Goal: Task Accomplishment & Management: Use online tool/utility

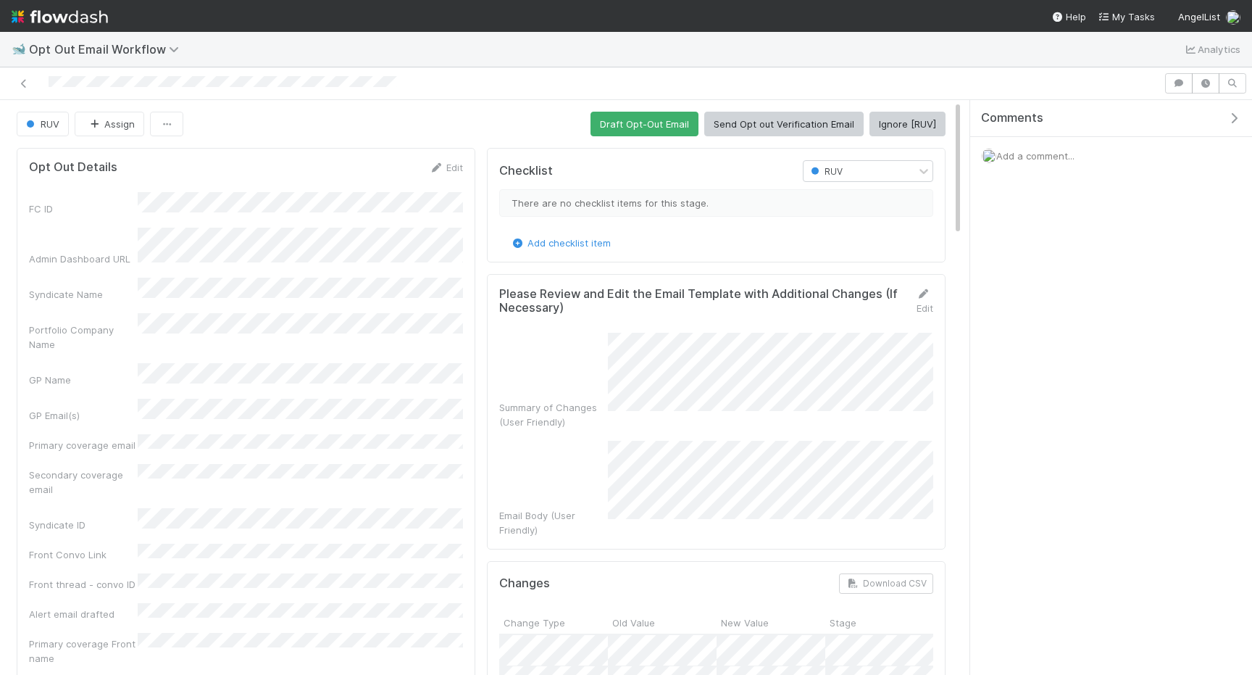
click at [627, 143] on div "Checklist RUV There are no checklist items for this stage. Add checklist item P…" at bounding box center [716, 680] width 470 height 1076
click at [620, 133] on button "Draft Opt-Out Email" at bounding box center [644, 124] width 108 height 25
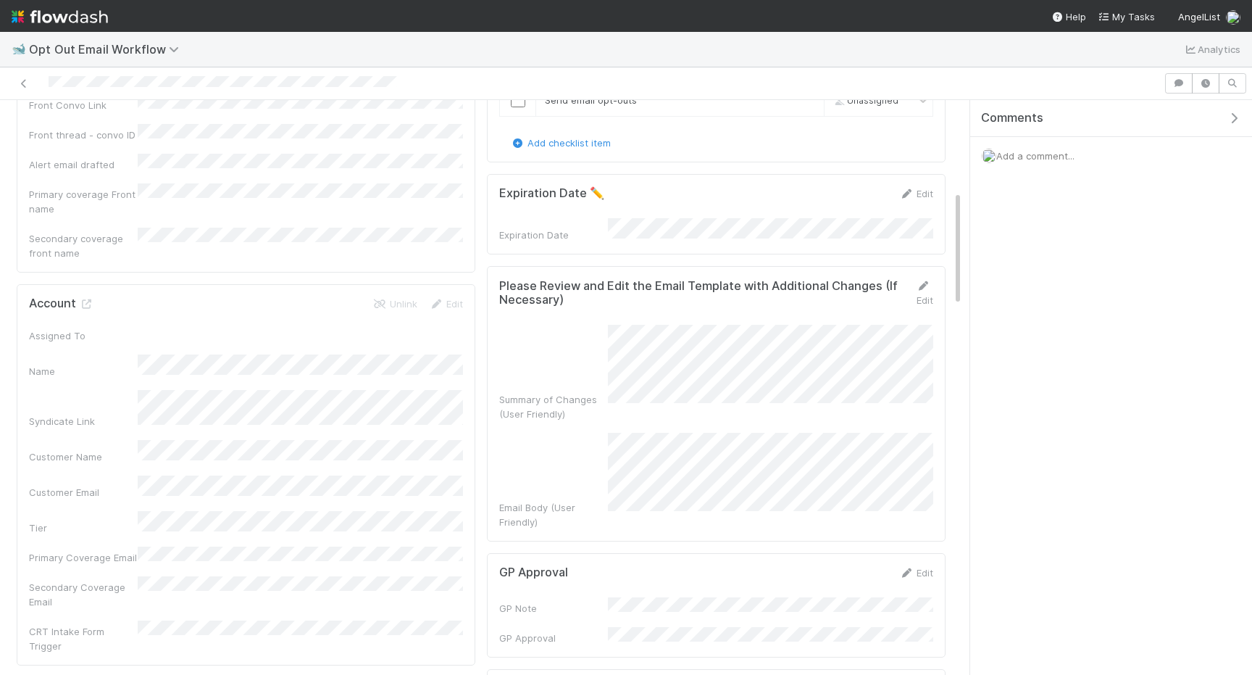
scroll to position [450, 0]
click at [925, 286] on link "Edit" at bounding box center [924, 292] width 17 height 26
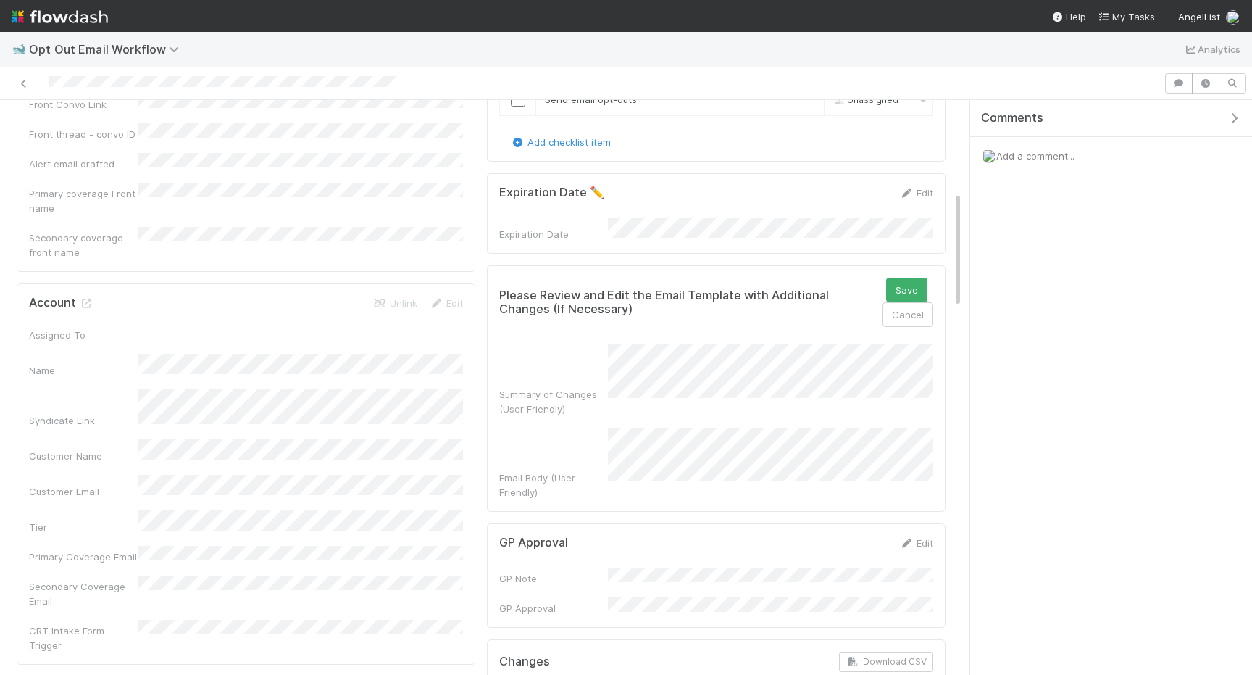
click at [621, 354] on div "Summary of Changes (User Friendly) Email Body (User Friendly)" at bounding box center [716, 421] width 434 height 155
click at [901, 285] on button "Save" at bounding box center [906, 289] width 41 height 25
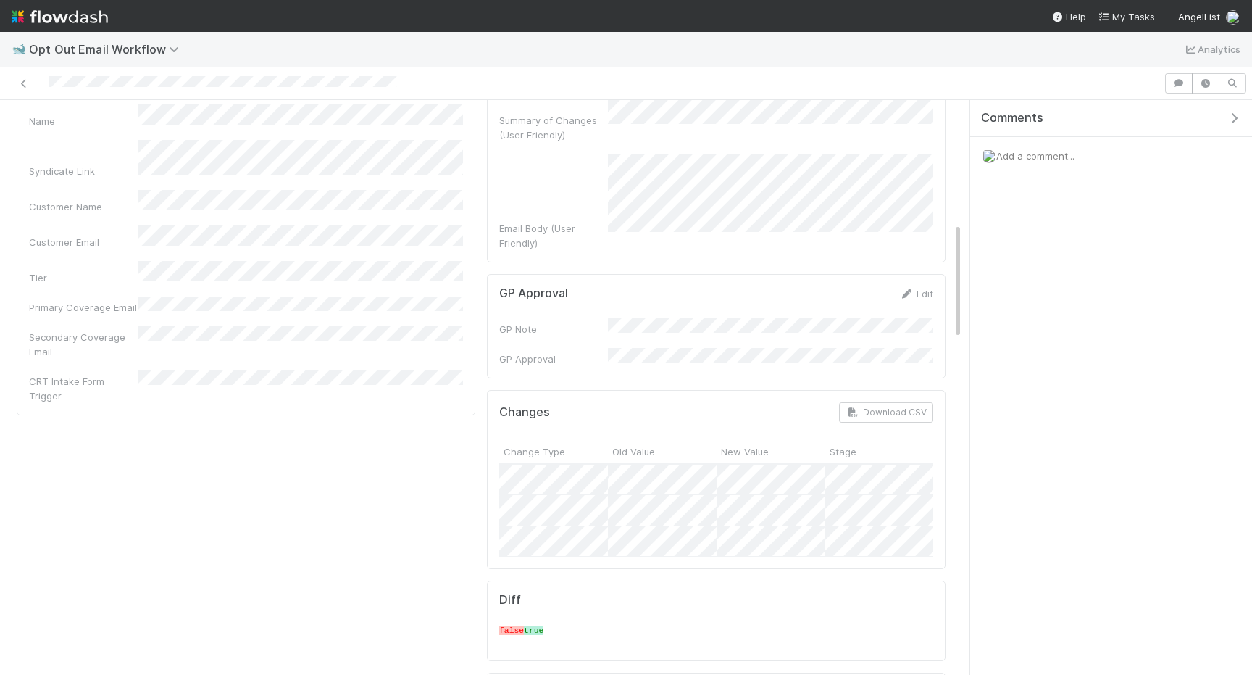
scroll to position [472, 0]
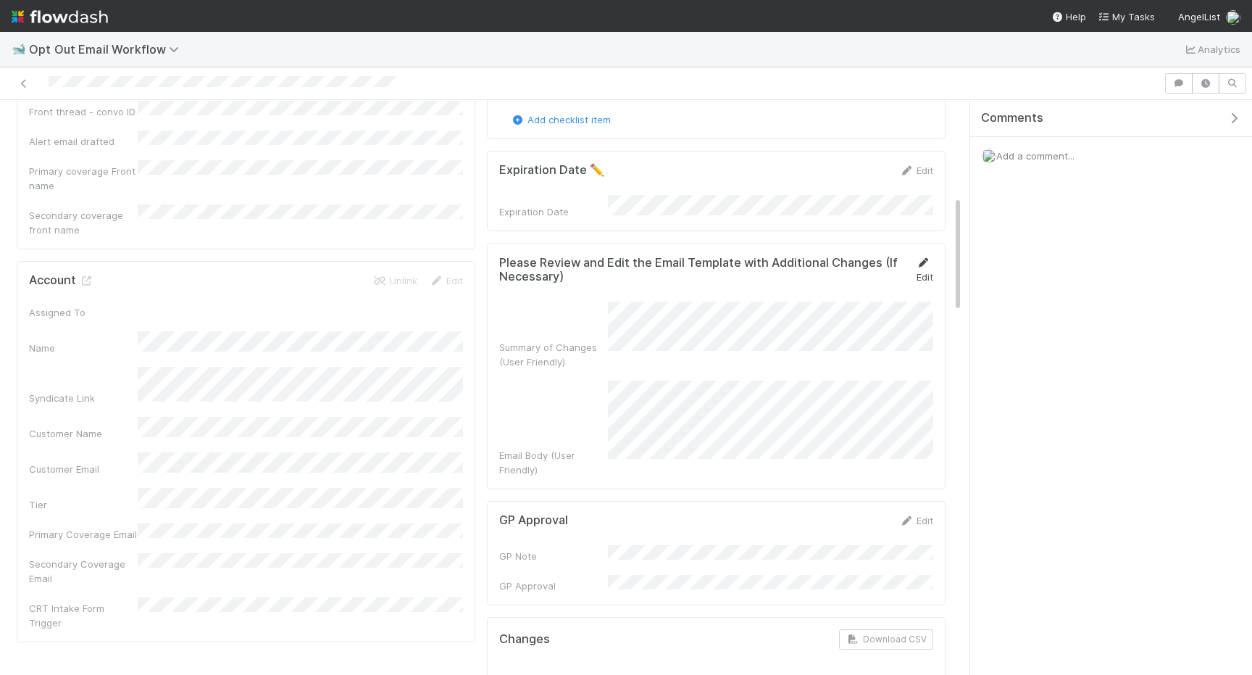
click at [926, 275] on link "Edit" at bounding box center [924, 269] width 17 height 26
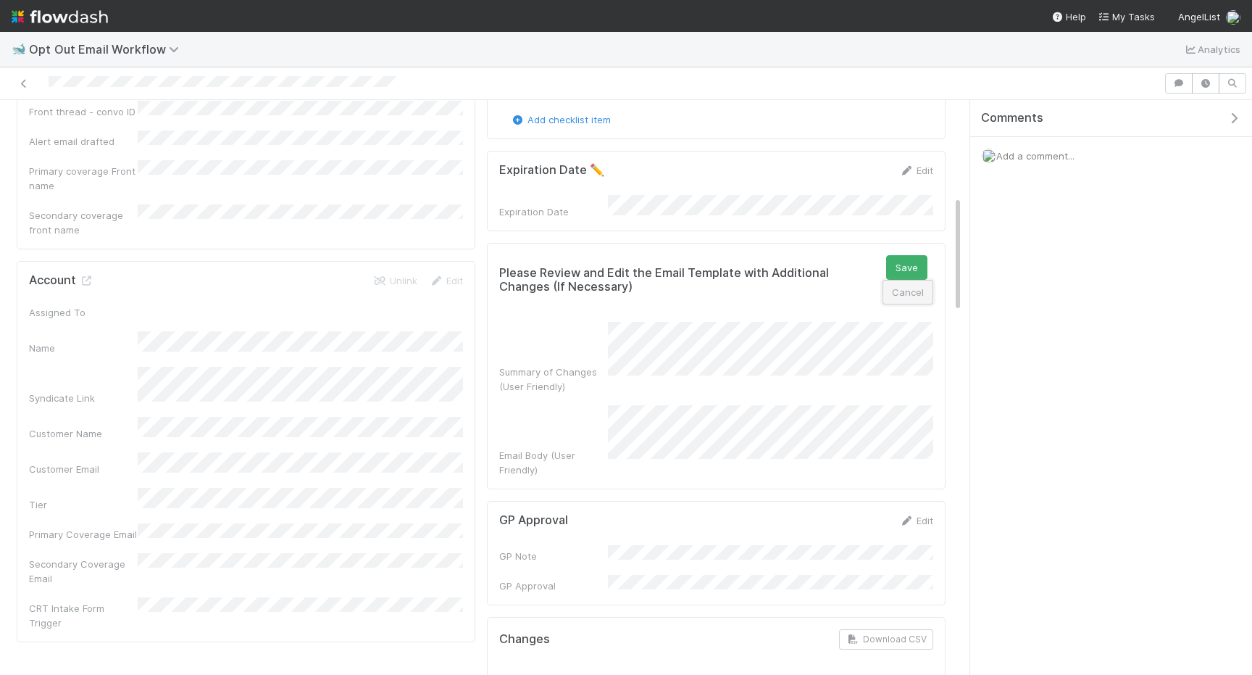
click at [902, 293] on button "Cancel" at bounding box center [907, 292] width 51 height 25
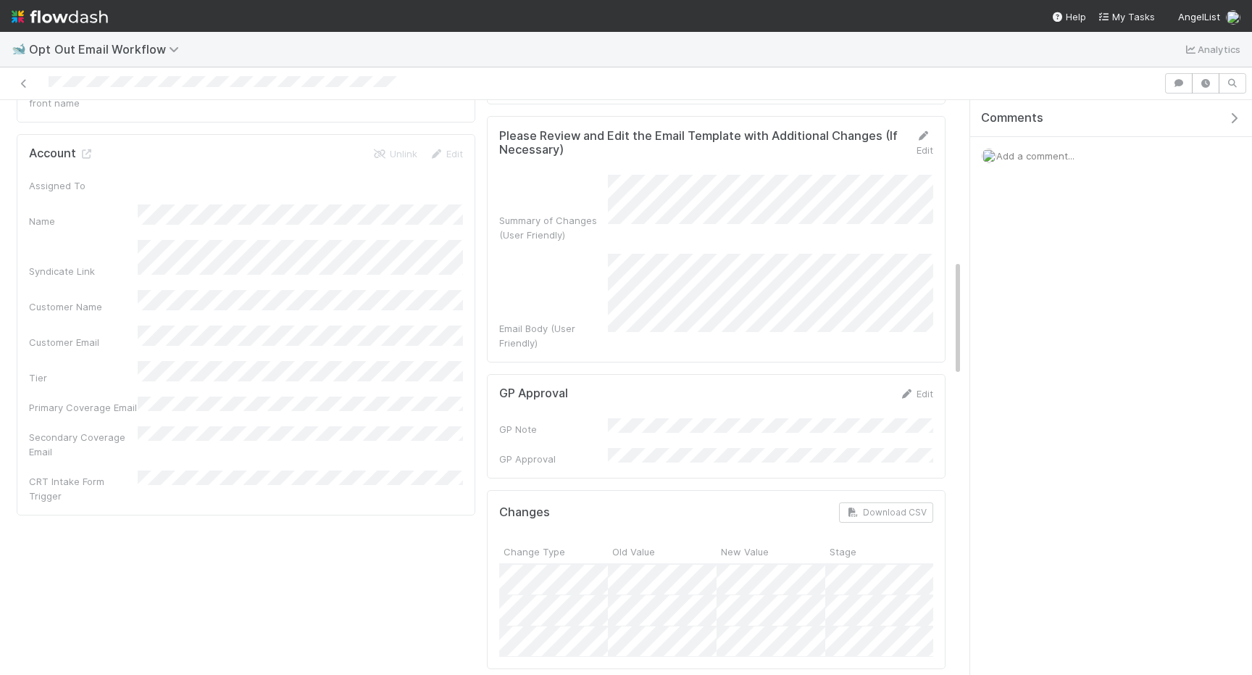
scroll to position [0, 0]
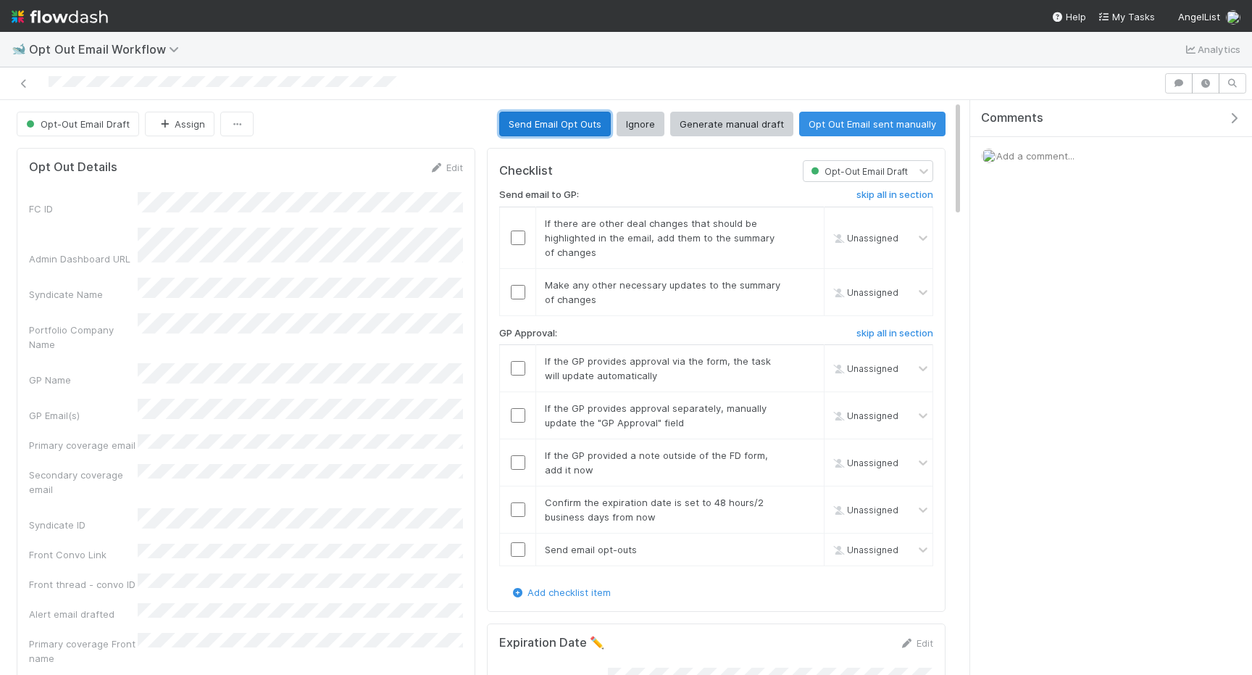
click at [571, 128] on button "Send Email Opt Outs" at bounding box center [555, 124] width 112 height 25
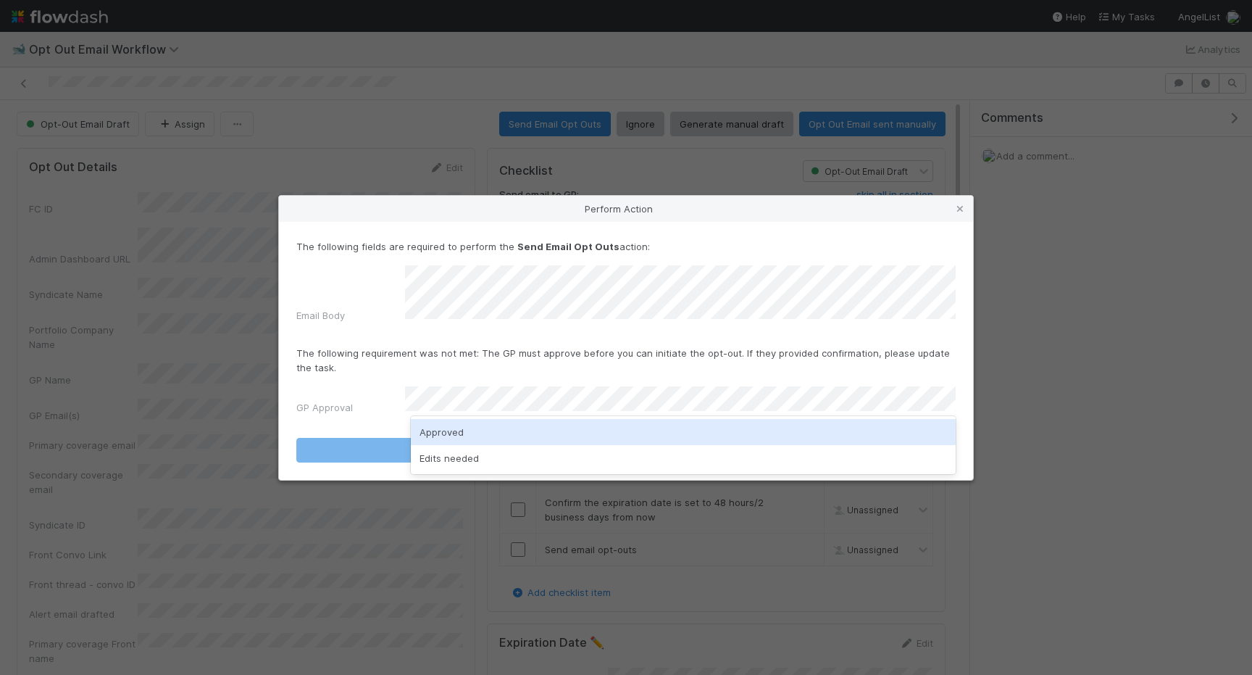
click at [505, 437] on div "Approved" at bounding box center [683, 432] width 545 height 26
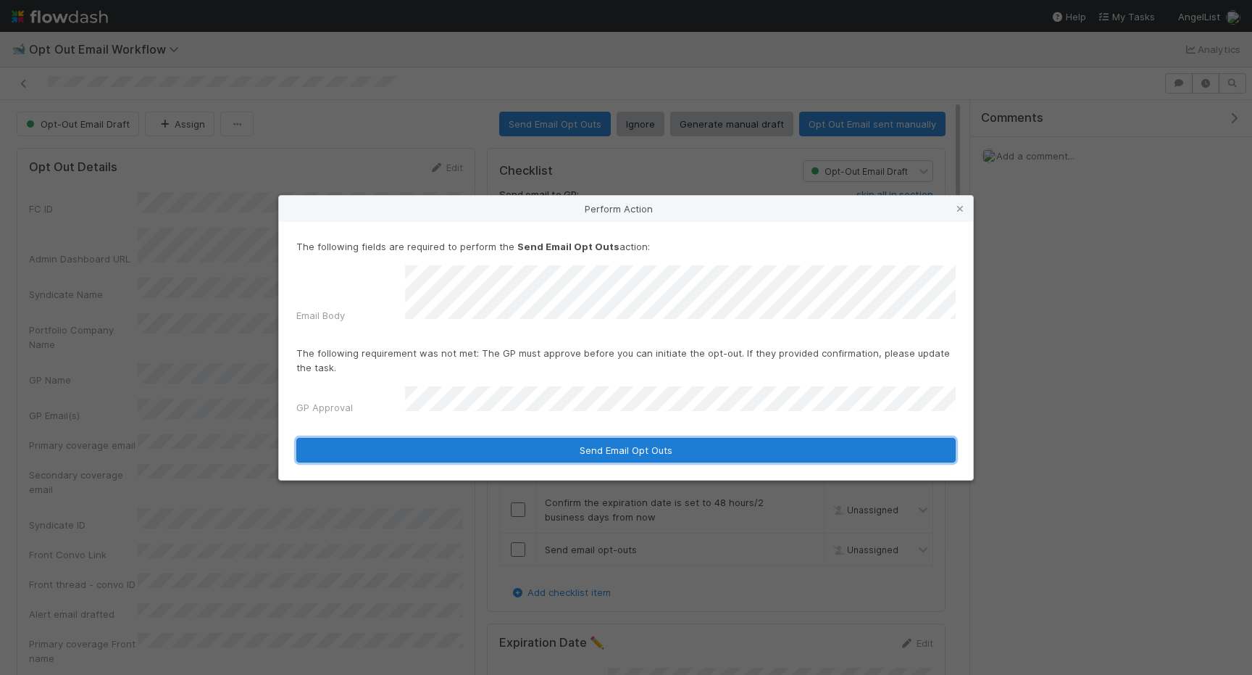
click at [665, 438] on button "Send Email Opt Outs" at bounding box center [625, 450] width 659 height 25
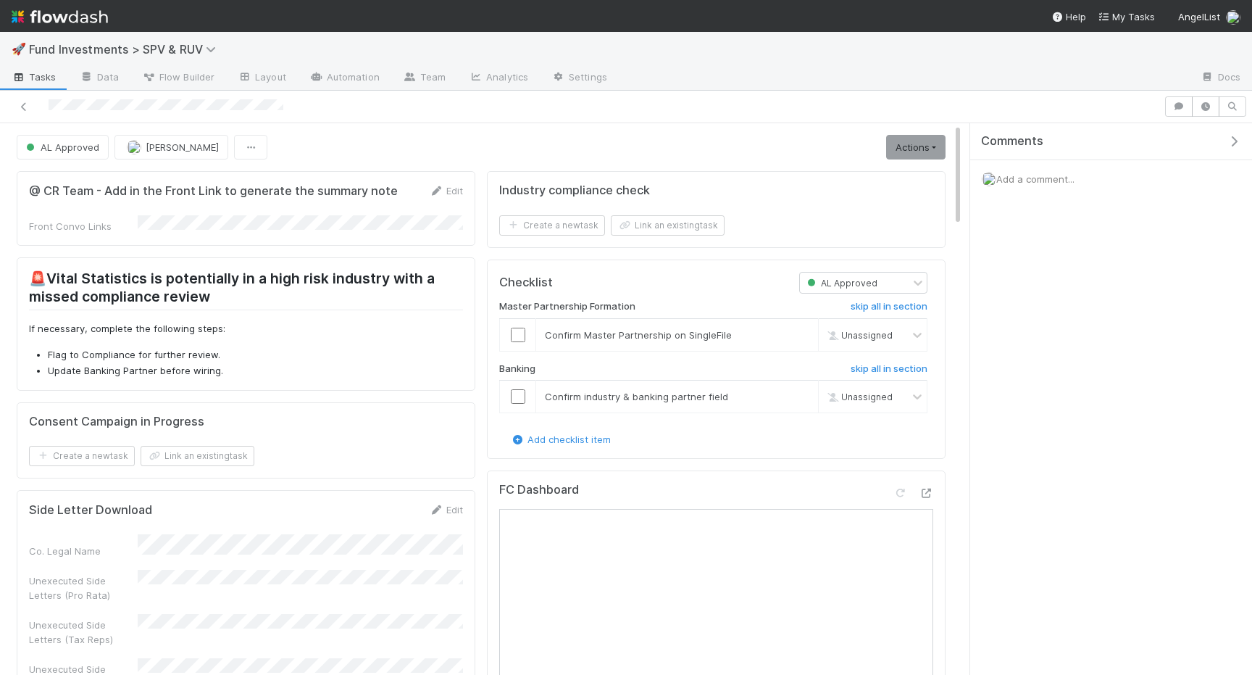
click at [903, 153] on link "Actions" at bounding box center [915, 147] width 59 height 25
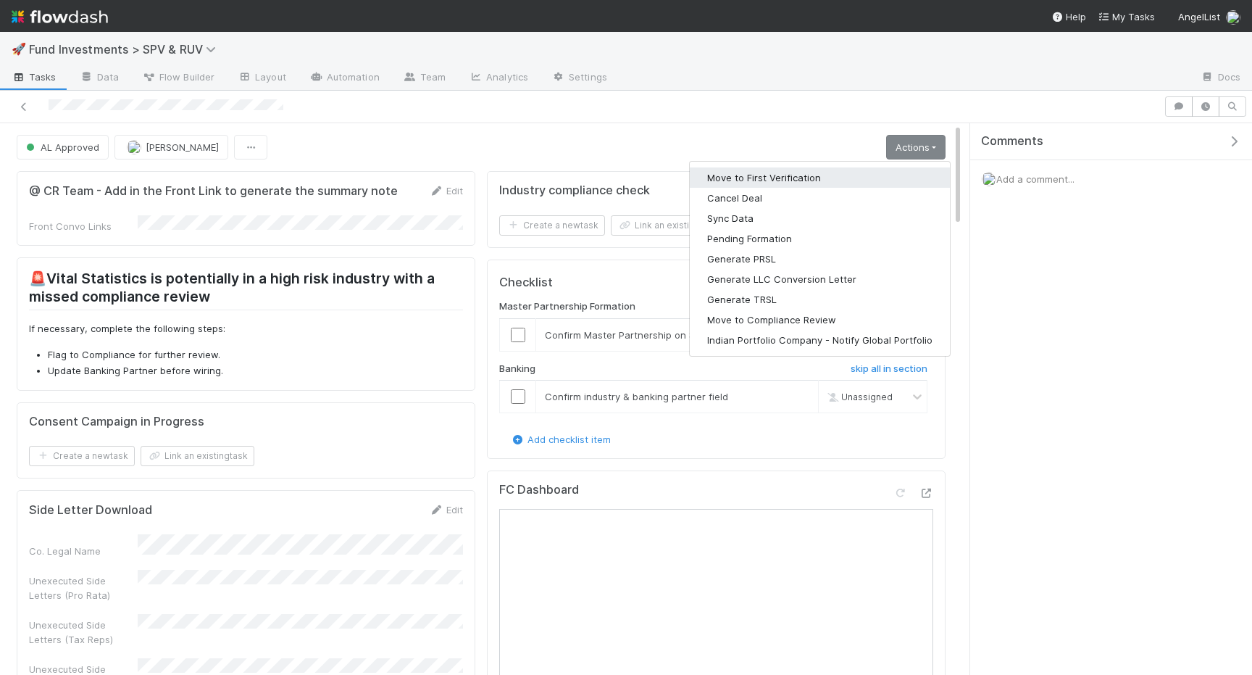
click at [859, 178] on button "Move to First Verification" at bounding box center [820, 177] width 260 height 20
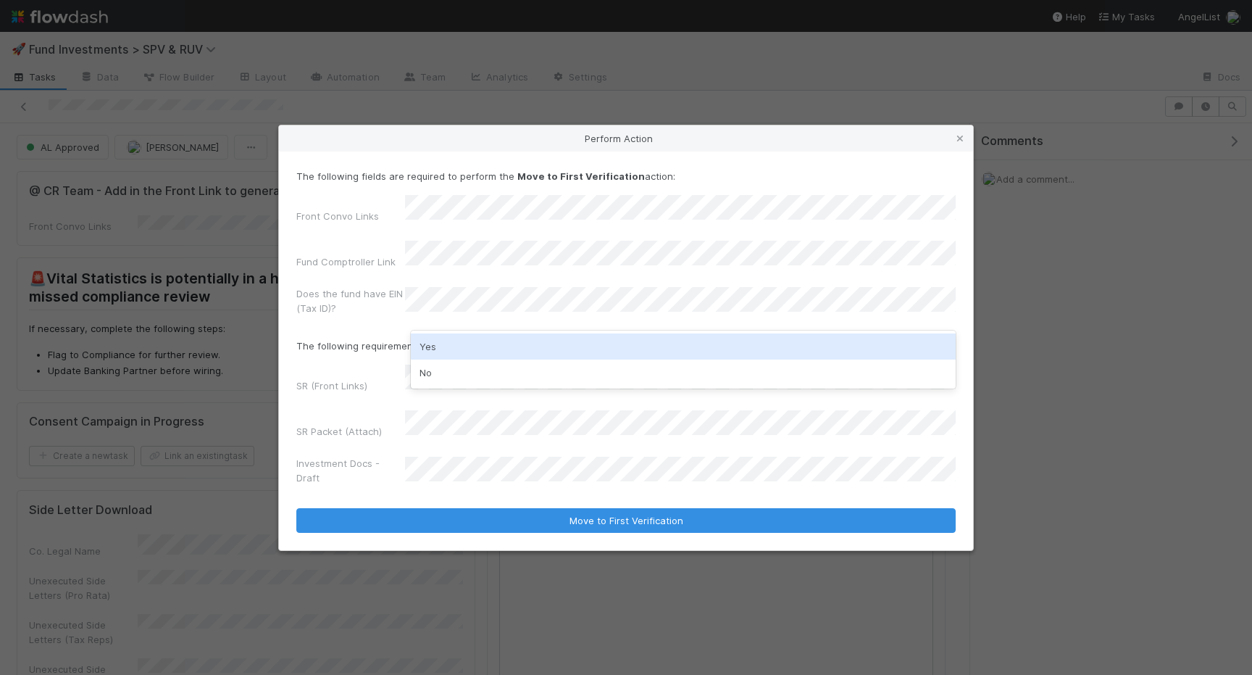
click at [436, 341] on div "Yes" at bounding box center [683, 346] width 545 height 26
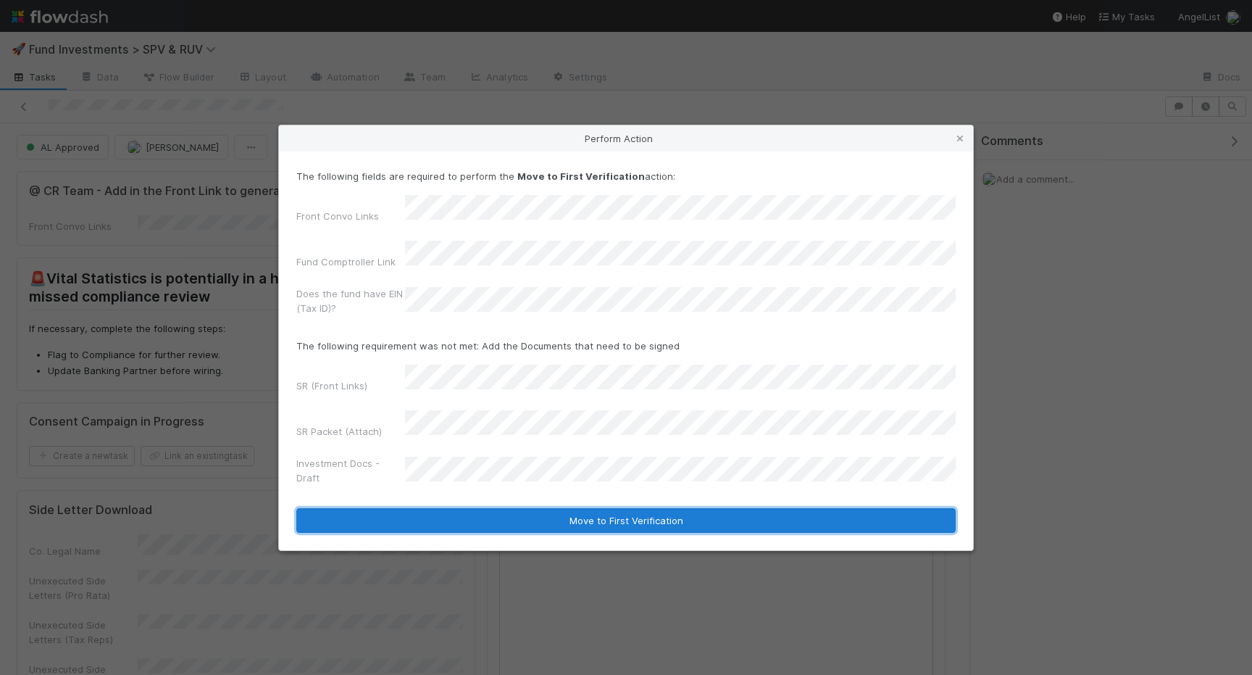
click at [528, 508] on button "Move to First Verification" at bounding box center [625, 520] width 659 height 25
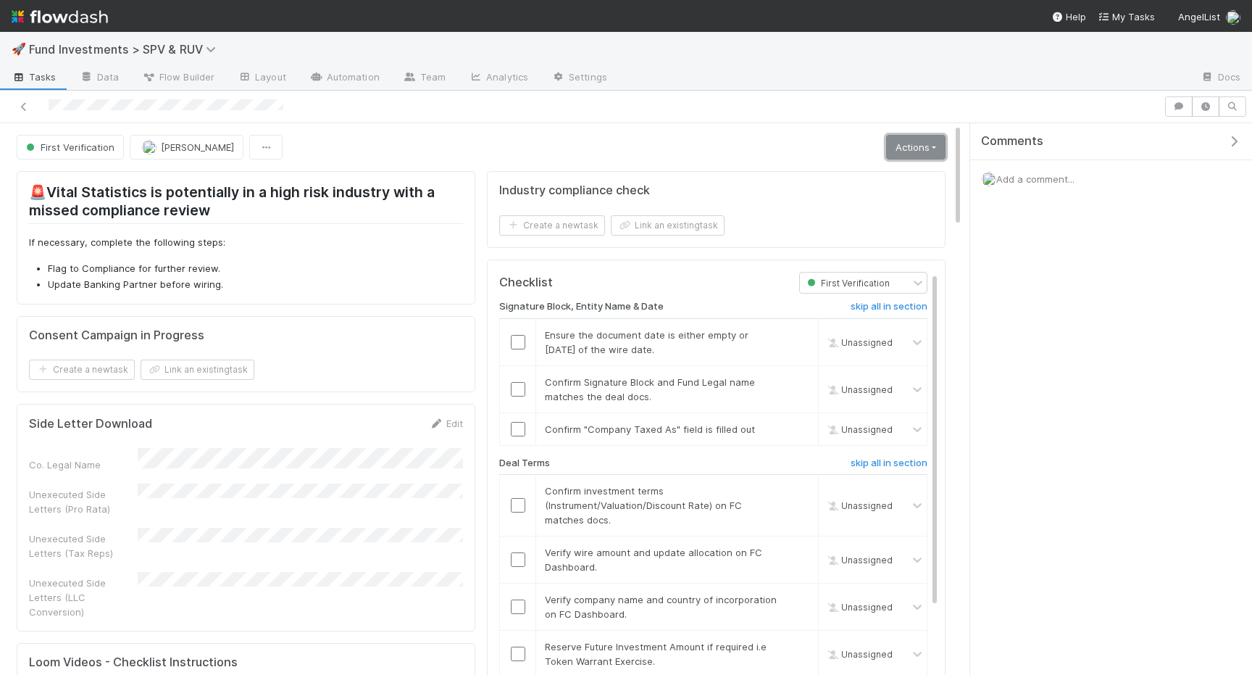
click at [909, 150] on link "Actions" at bounding box center [915, 147] width 59 height 25
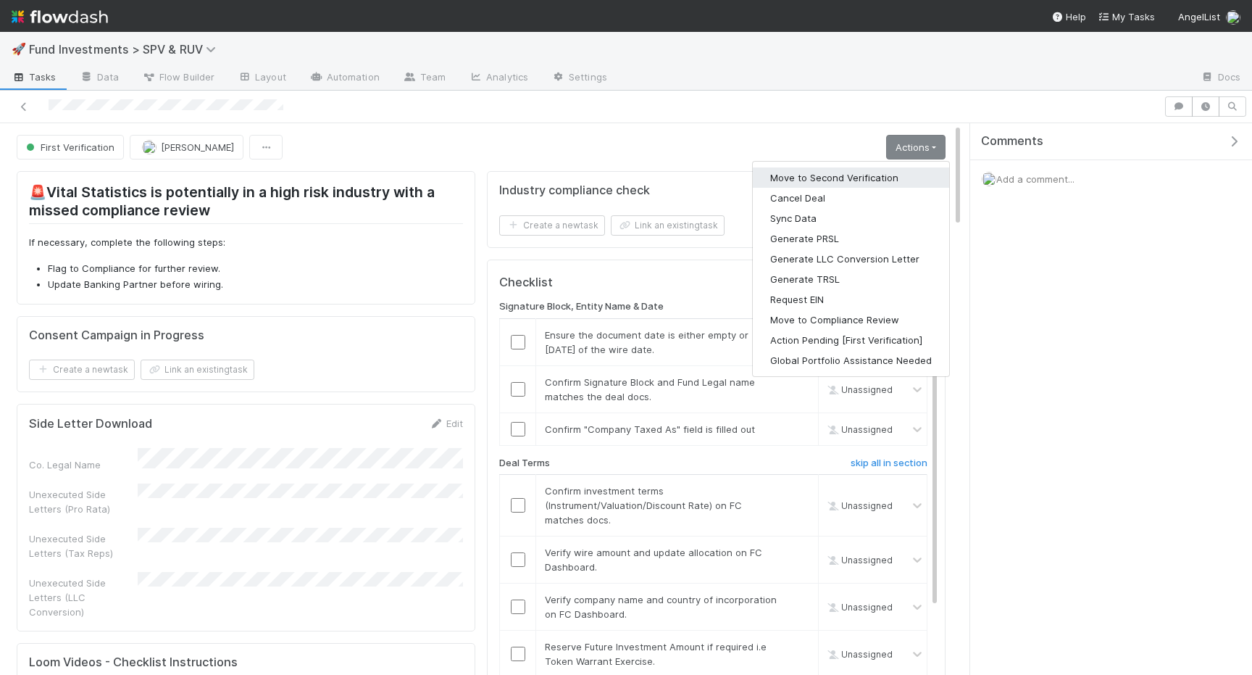
click at [801, 178] on button "Move to Second Verification" at bounding box center [851, 177] width 196 height 20
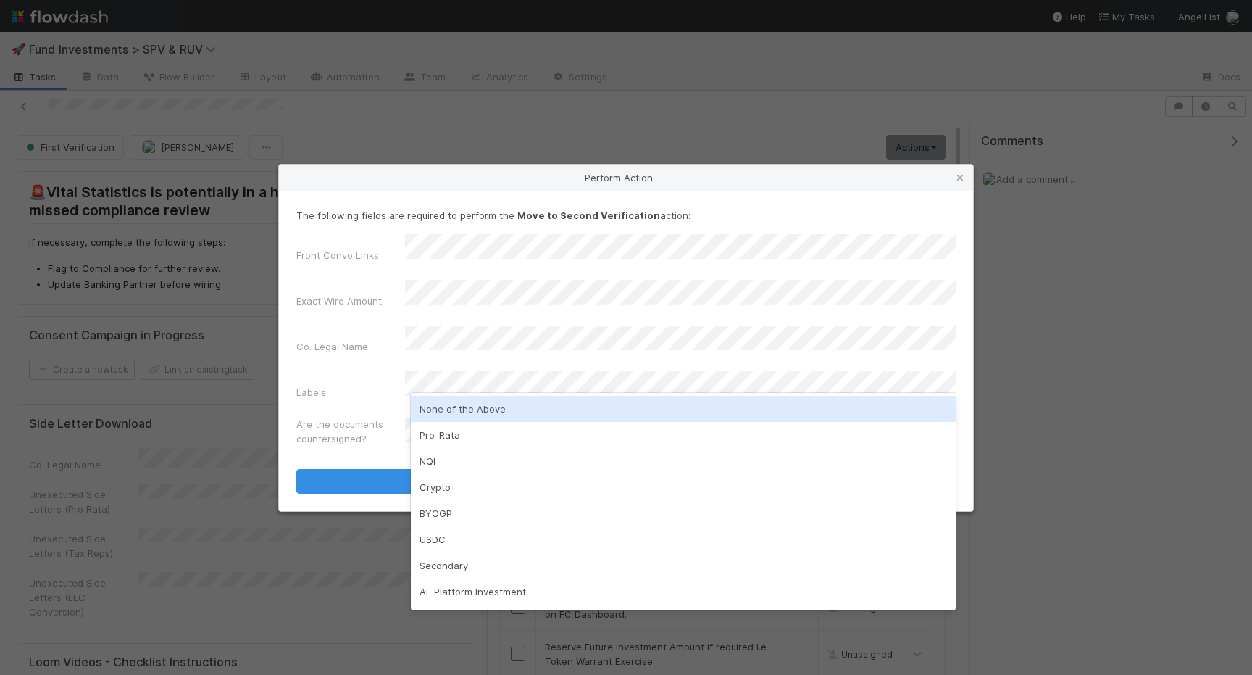
click at [446, 417] on div "None of the Above" at bounding box center [683, 409] width 545 height 26
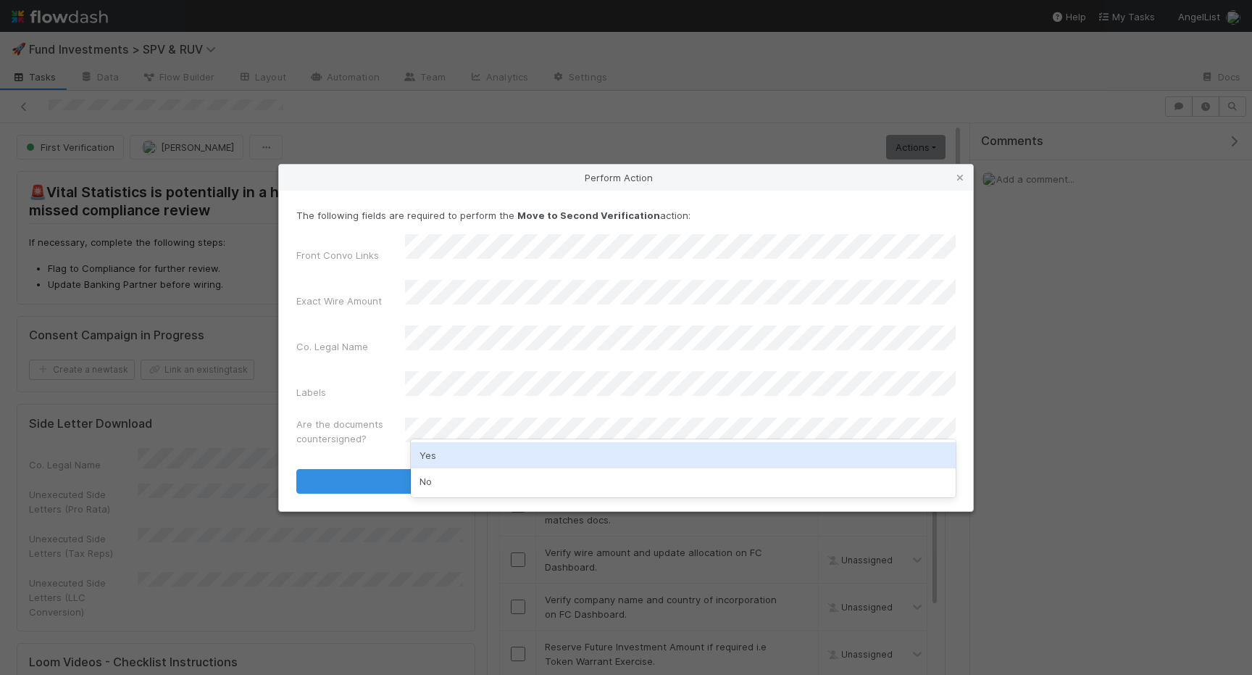
click at [446, 478] on div "No" at bounding box center [683, 481] width 545 height 26
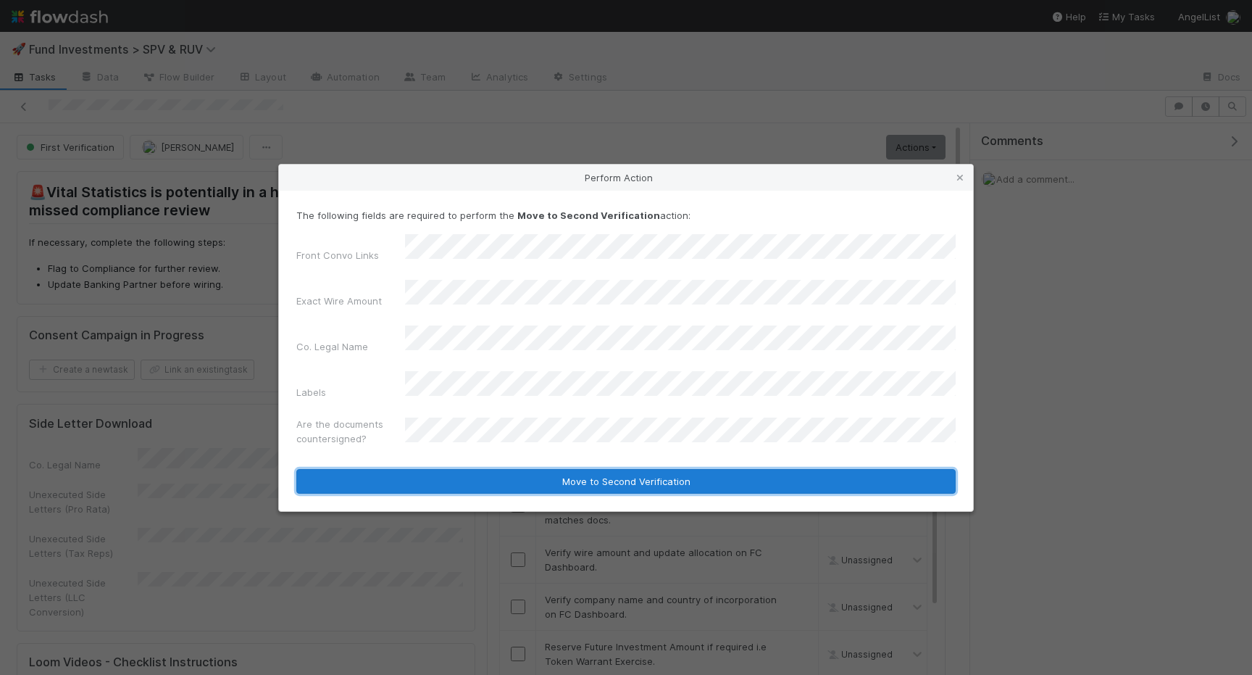
click at [455, 469] on button "Move to Second Verification" at bounding box center [625, 481] width 659 height 25
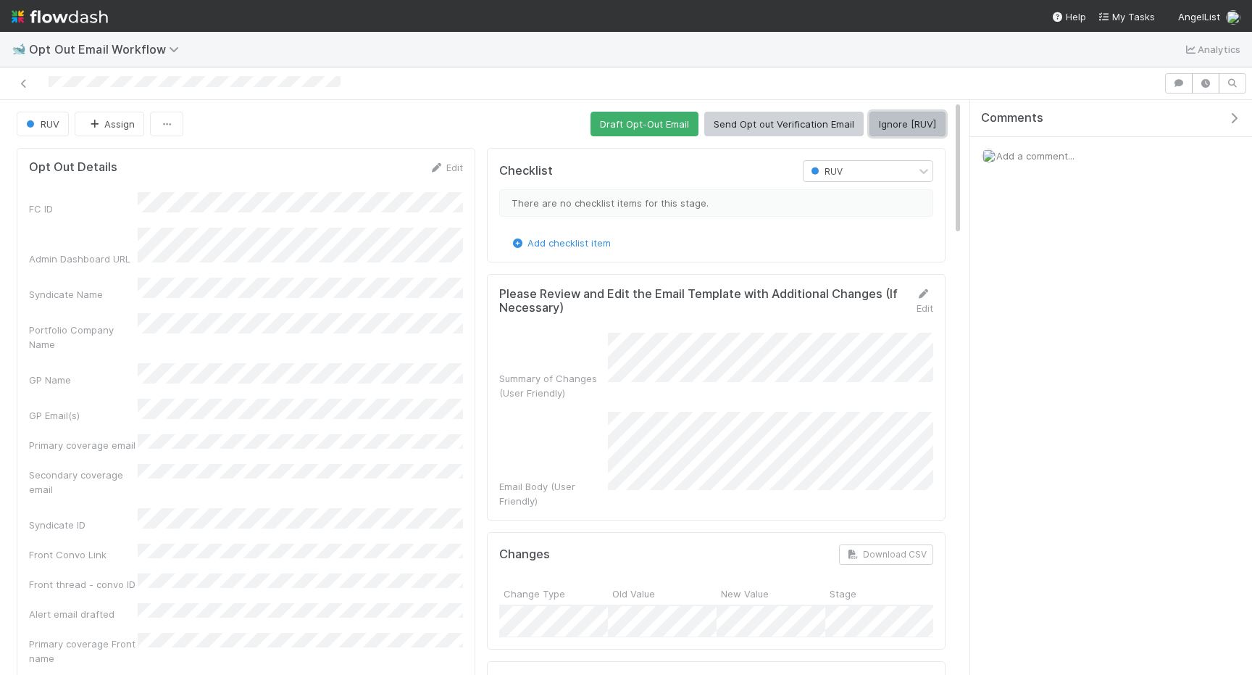
click at [898, 112] on button "Ignore [RUV]" at bounding box center [907, 124] width 76 height 25
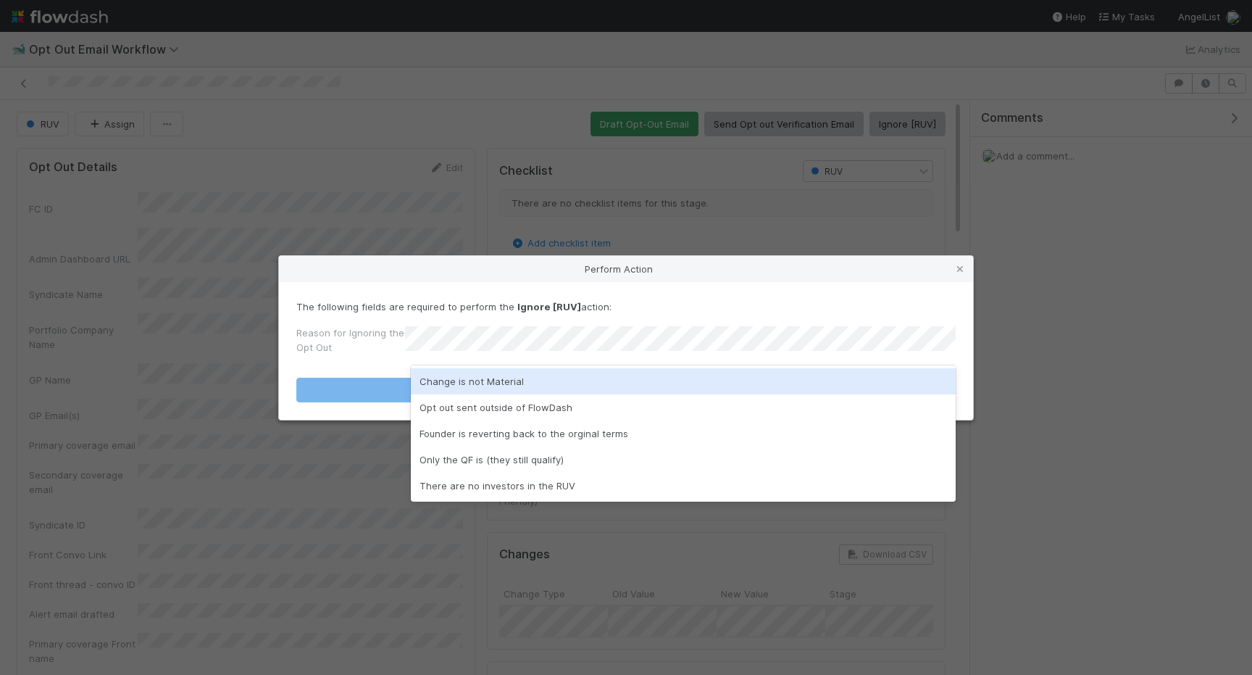
click at [748, 378] on div "Change is not Material" at bounding box center [683, 381] width 545 height 26
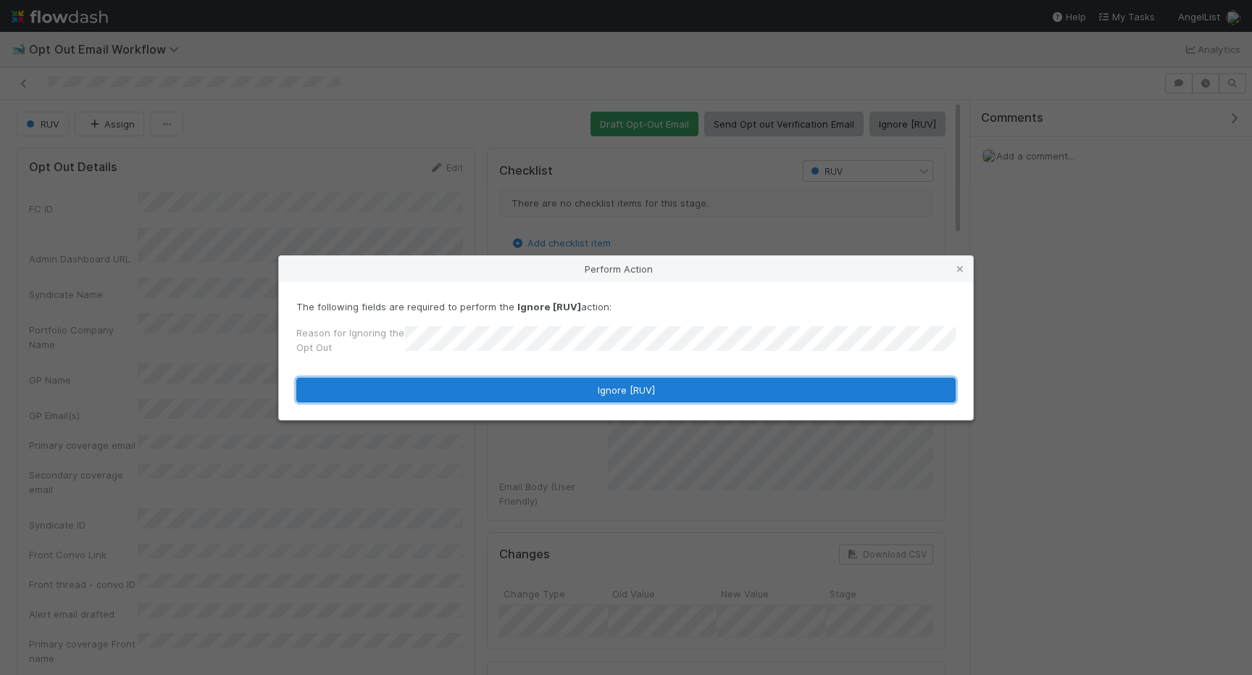
click at [748, 391] on button "Ignore [RUV]" at bounding box center [625, 389] width 659 height 25
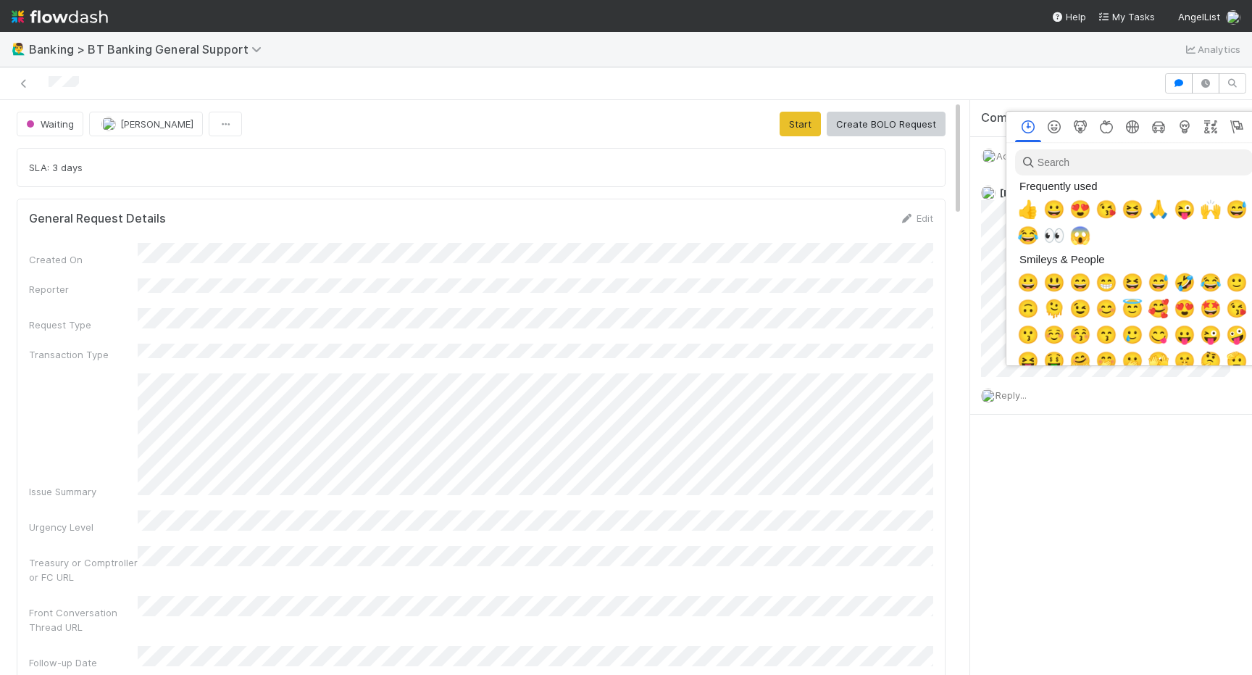
click at [1040, 451] on div at bounding box center [626, 337] width 1252 height 675
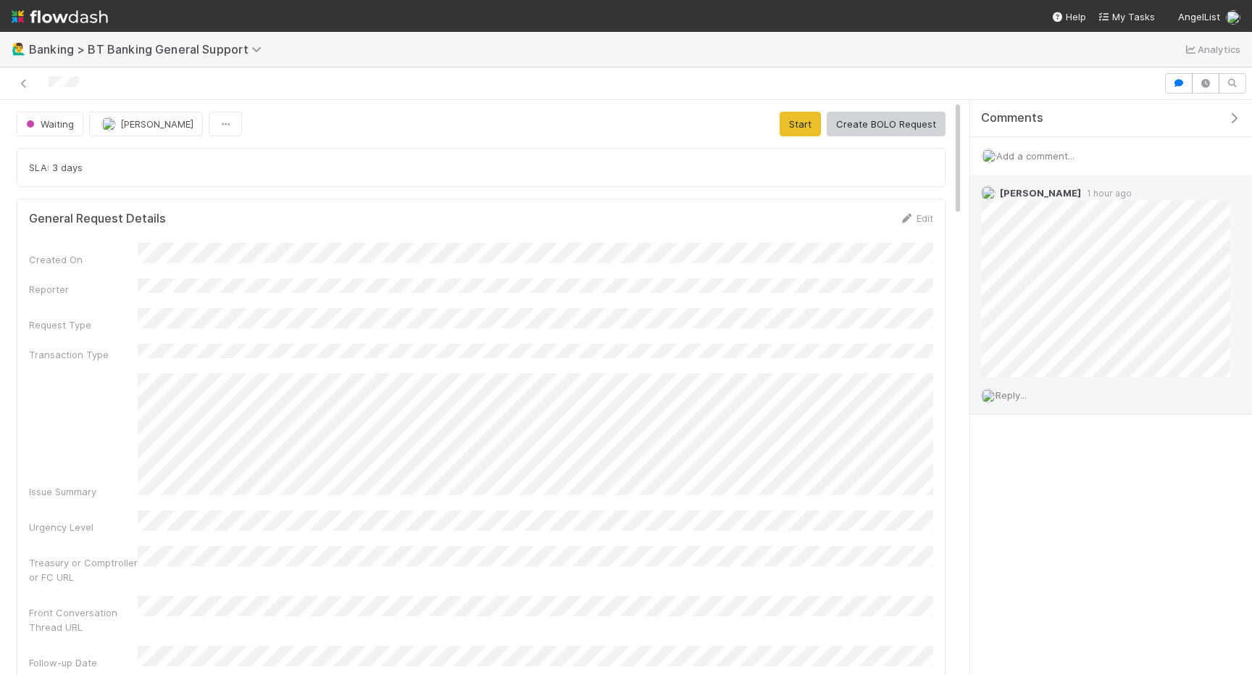
click at [1027, 393] on span "Reply..." at bounding box center [1011, 395] width 31 height 12
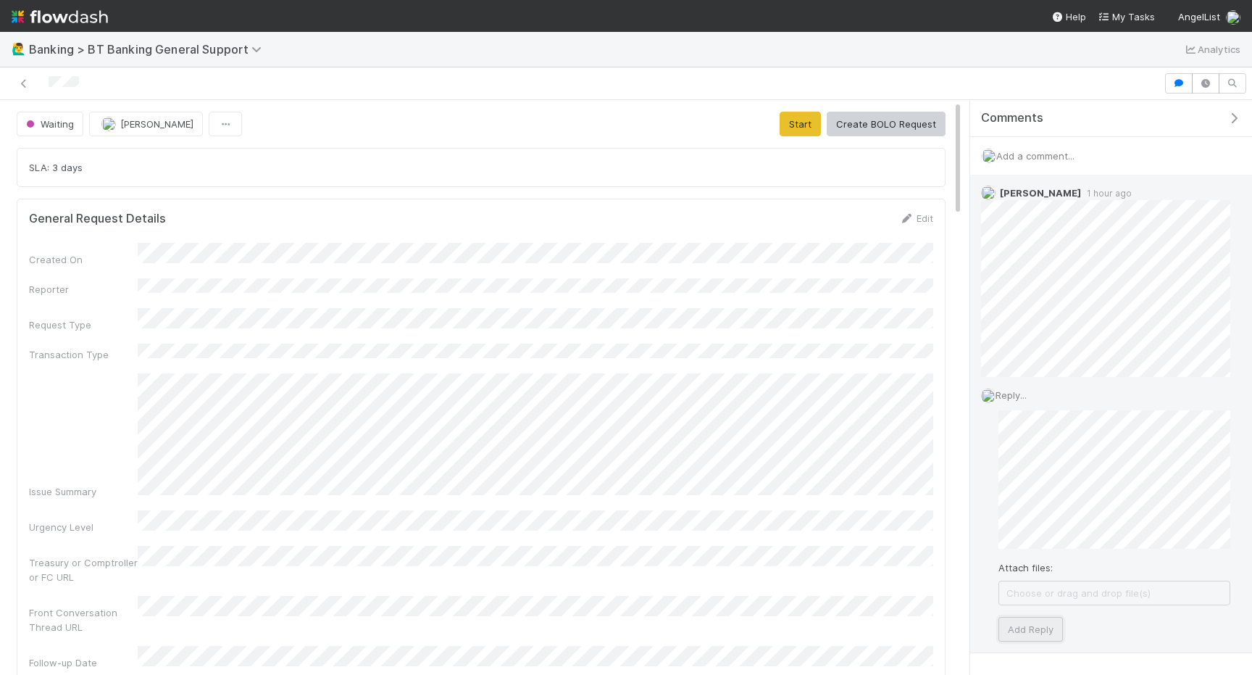
click at [1022, 627] on button "Add Reply" at bounding box center [1030, 629] width 64 height 25
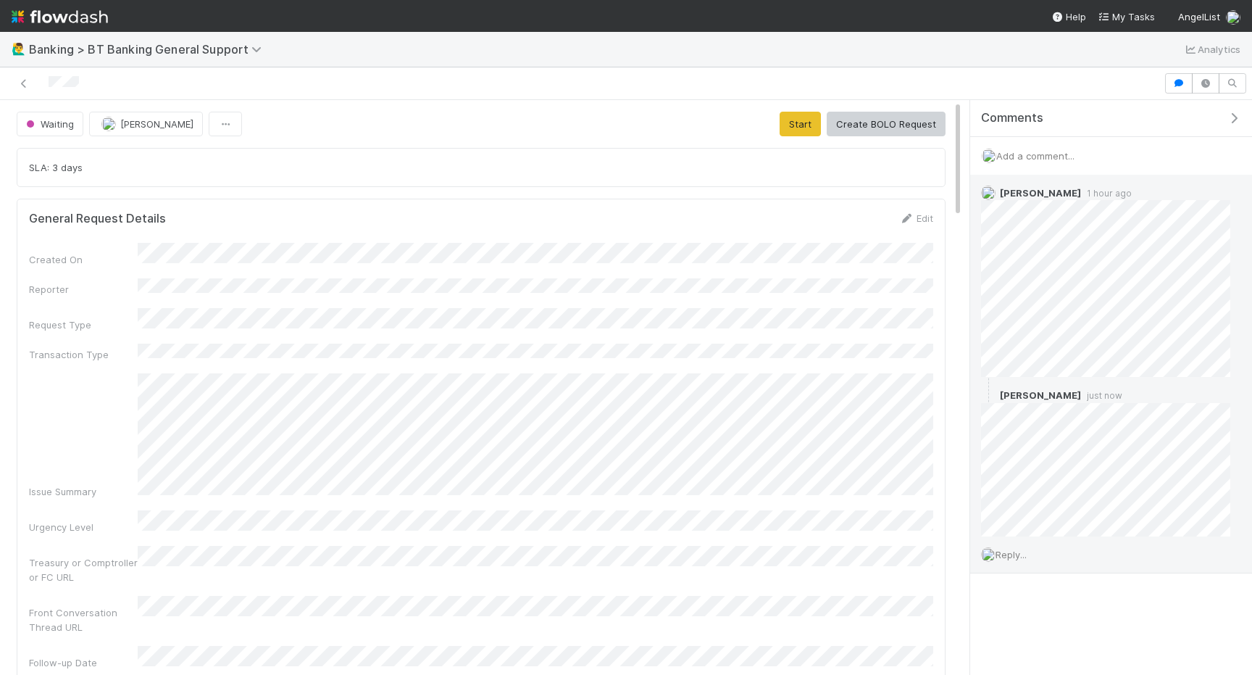
click at [133, 373] on div "Issue Summary" at bounding box center [481, 435] width 904 height 125
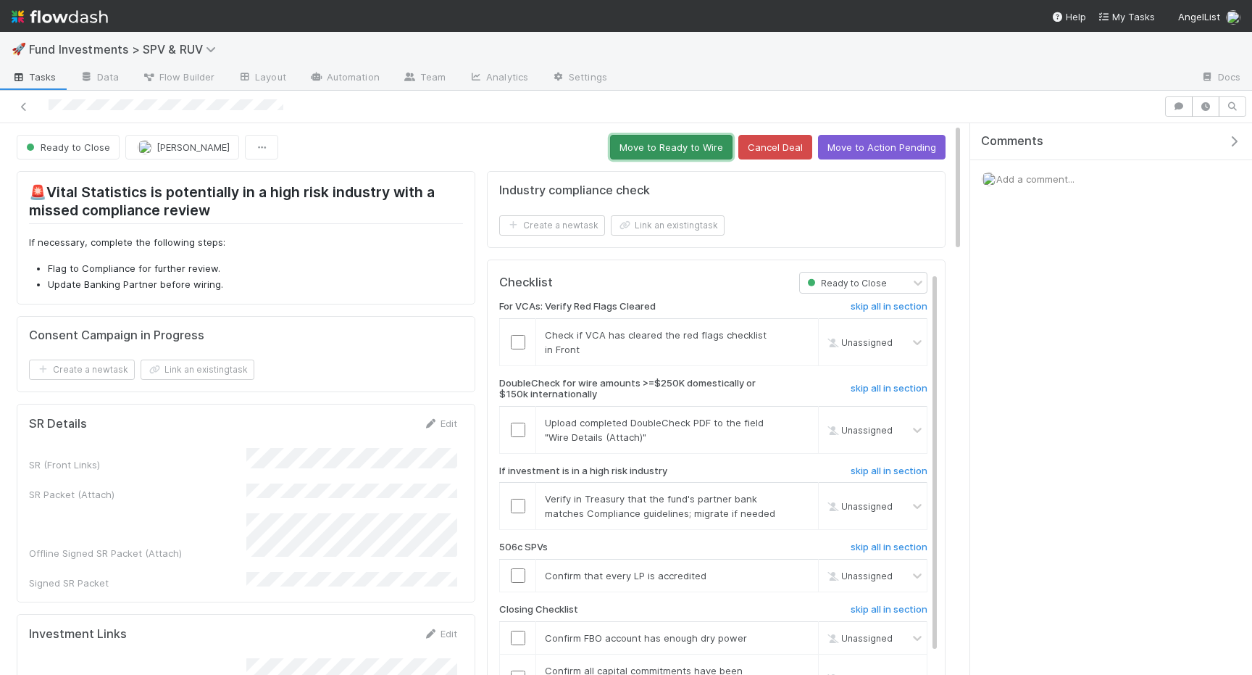
click at [690, 152] on button "Move to Ready to Wire" at bounding box center [671, 147] width 122 height 25
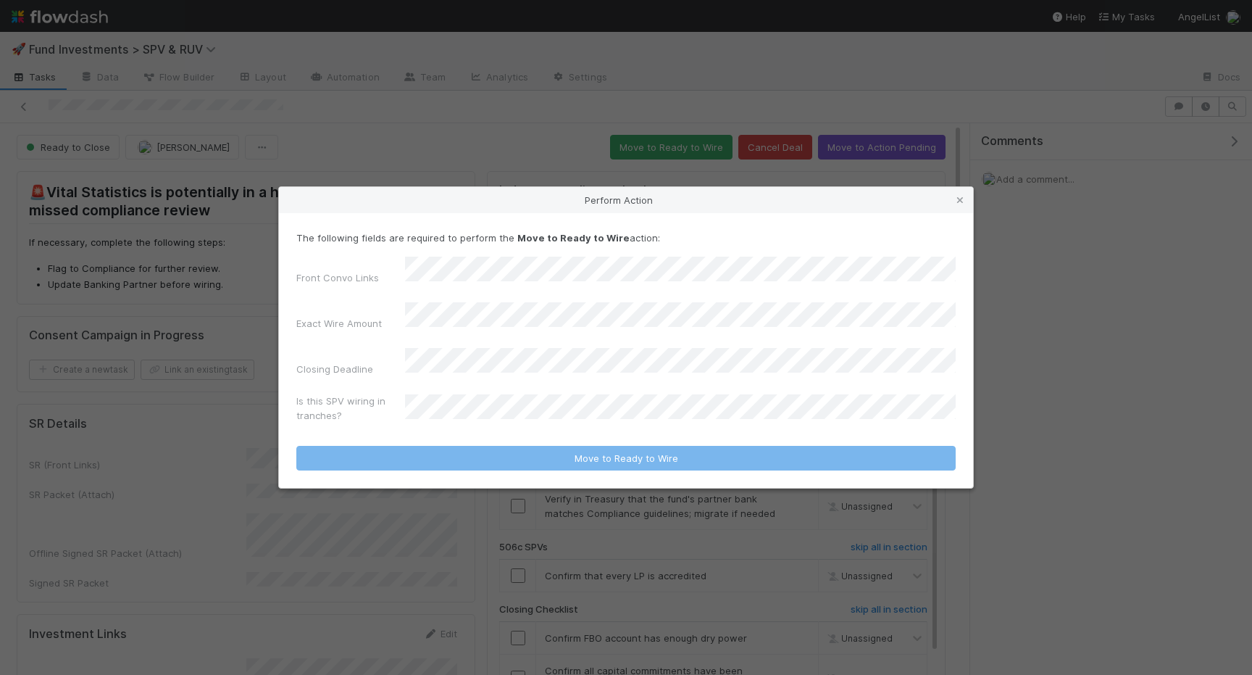
click at [452, 393] on div "Is this SPV wiring in tranches?" at bounding box center [625, 410] width 659 height 35
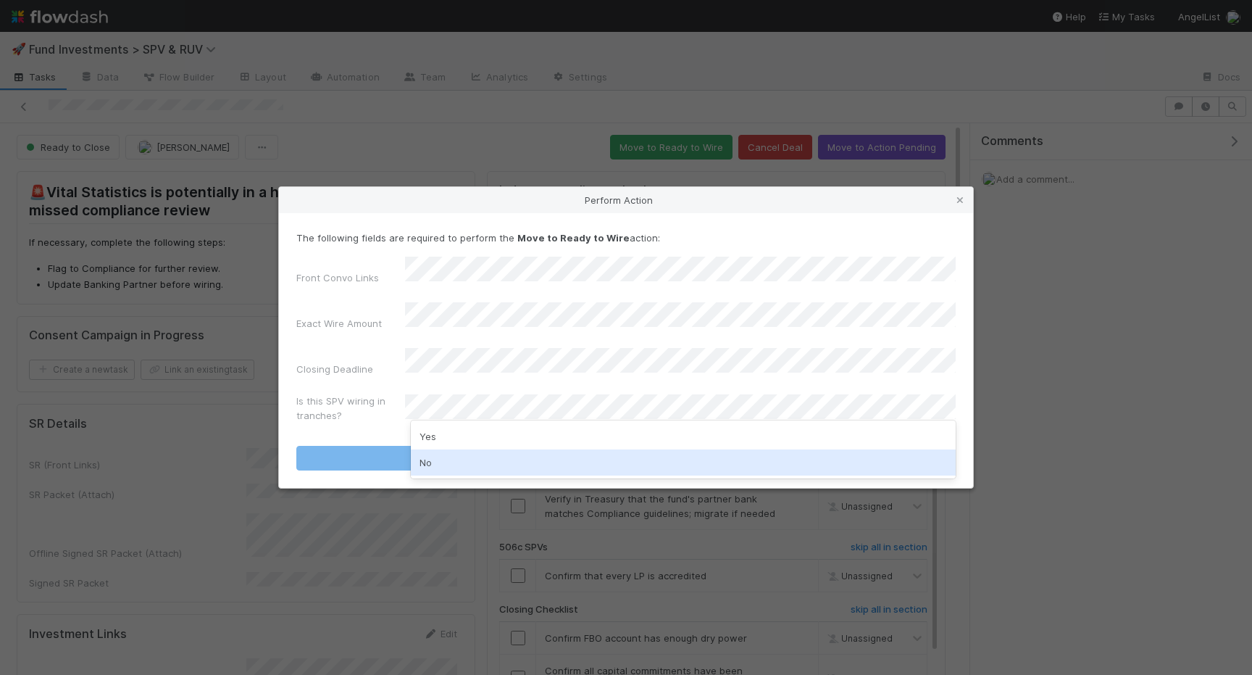
click at [452, 456] on div "No" at bounding box center [683, 462] width 545 height 26
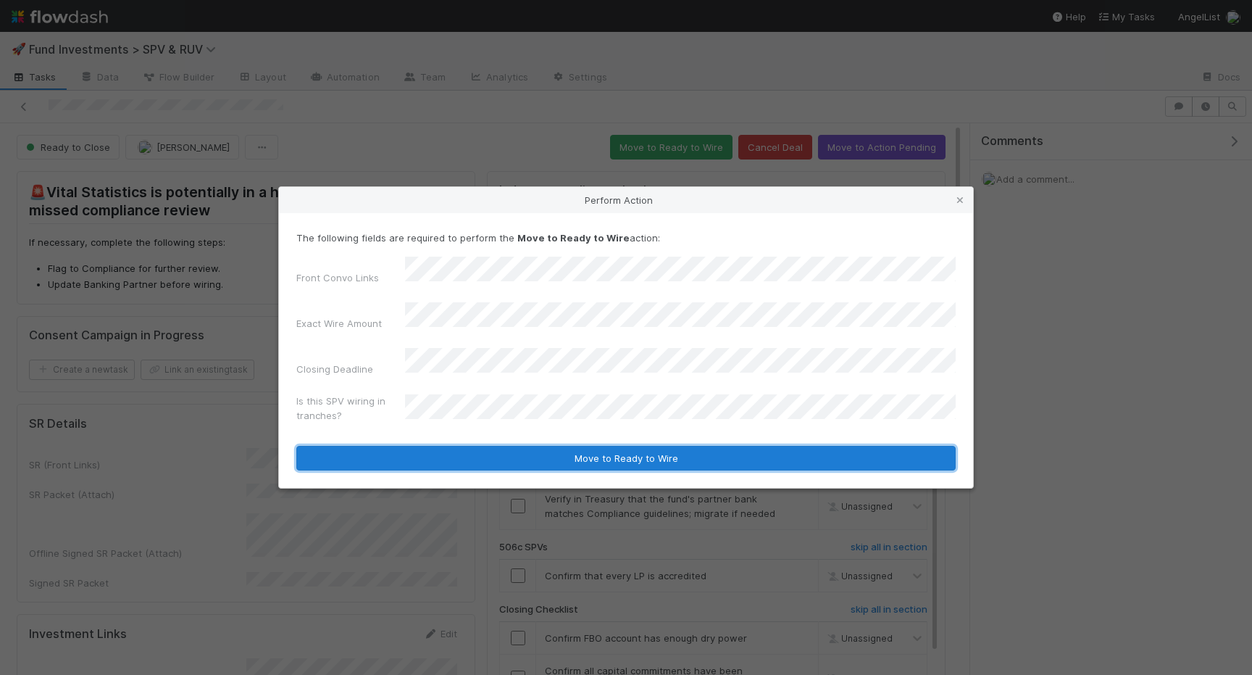
click at [455, 450] on button "Move to Ready to Wire" at bounding box center [625, 458] width 659 height 25
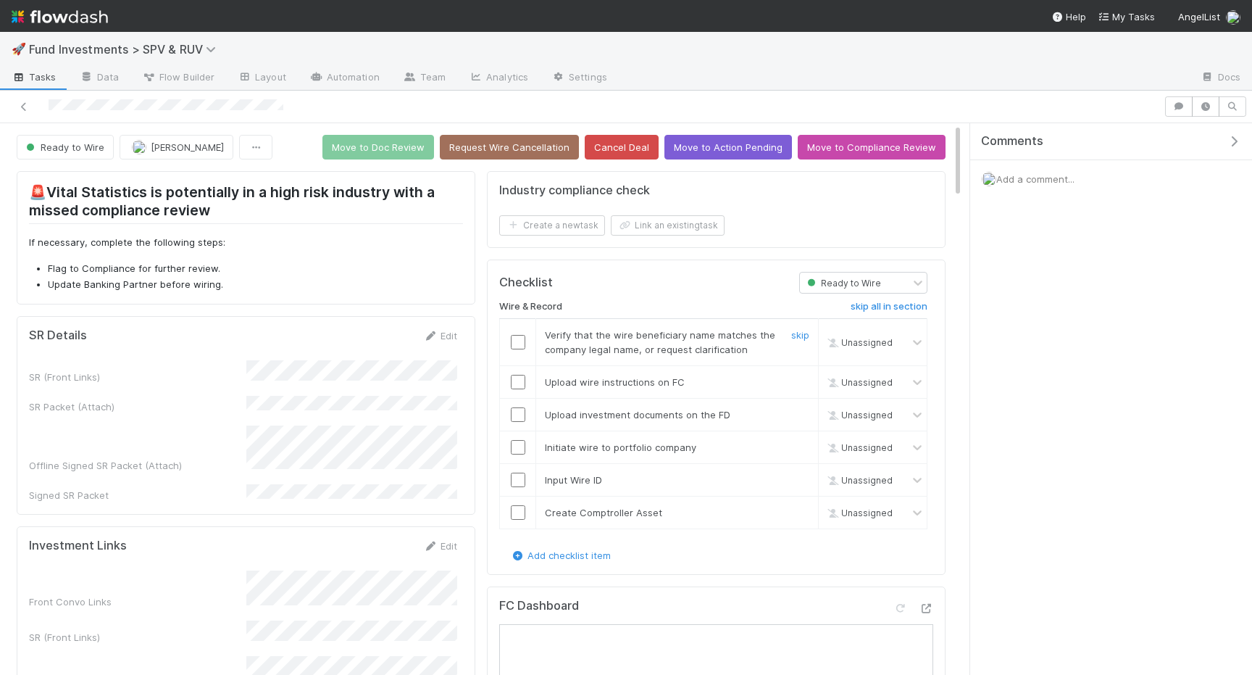
click at [512, 348] on input "checkbox" at bounding box center [518, 342] width 14 height 14
click at [517, 362] on td at bounding box center [518, 341] width 36 height 47
click at [517, 383] on input "checkbox" at bounding box center [518, 382] width 14 height 14
click at [517, 418] on input "checkbox" at bounding box center [518, 414] width 14 height 14
click at [517, 445] on input "checkbox" at bounding box center [518, 447] width 14 height 14
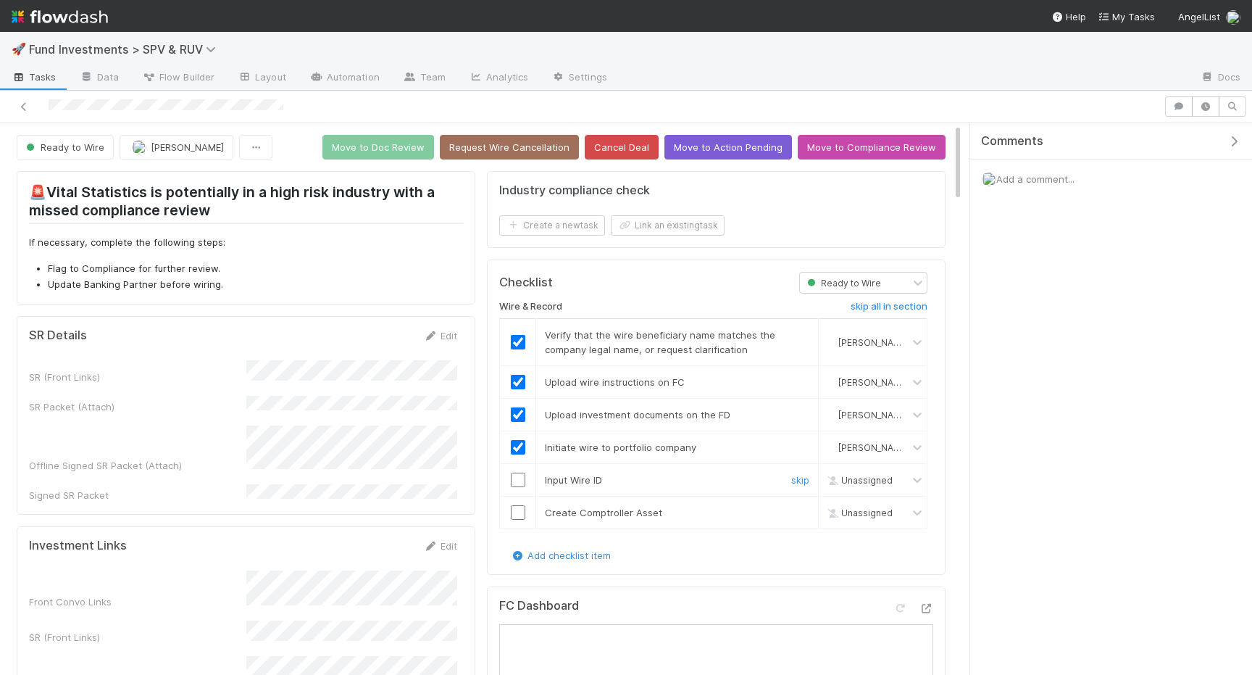
click at [517, 472] on input "checkbox" at bounding box center [518, 479] width 14 height 14
click at [517, 505] on input "checkbox" at bounding box center [518, 512] width 14 height 14
click at [408, 149] on button "Move to Doc Review" at bounding box center [378, 147] width 112 height 25
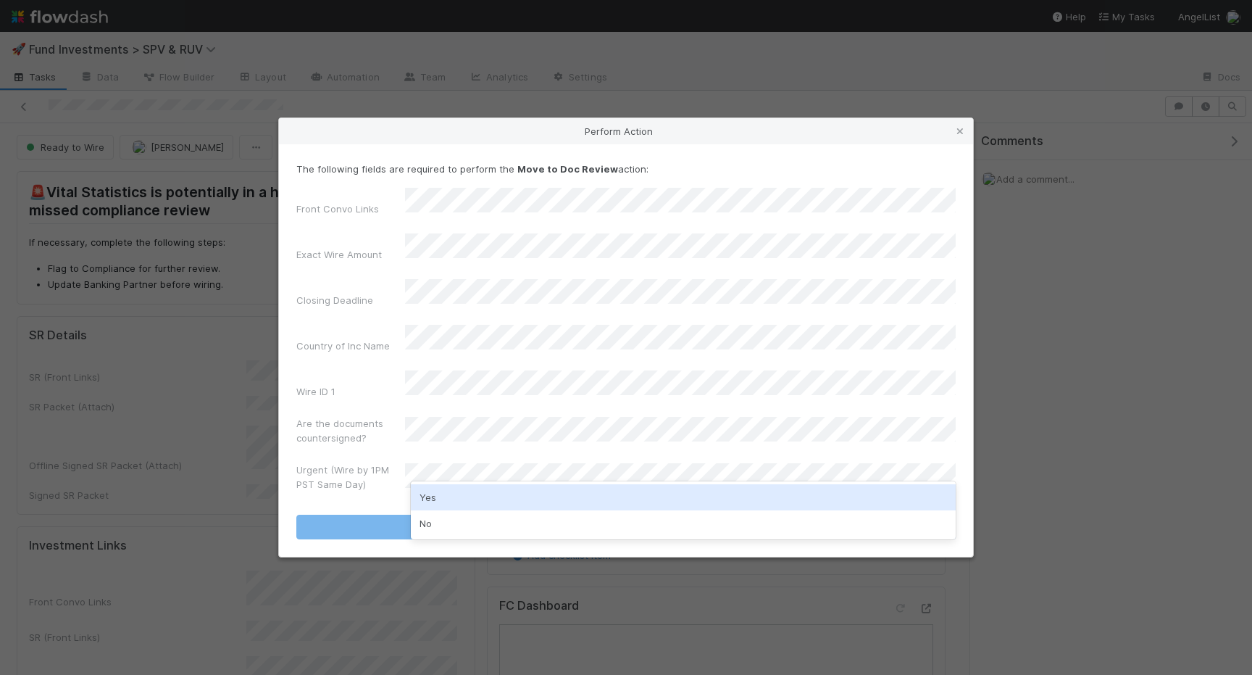
click at [441, 514] on div "No" at bounding box center [683, 523] width 545 height 26
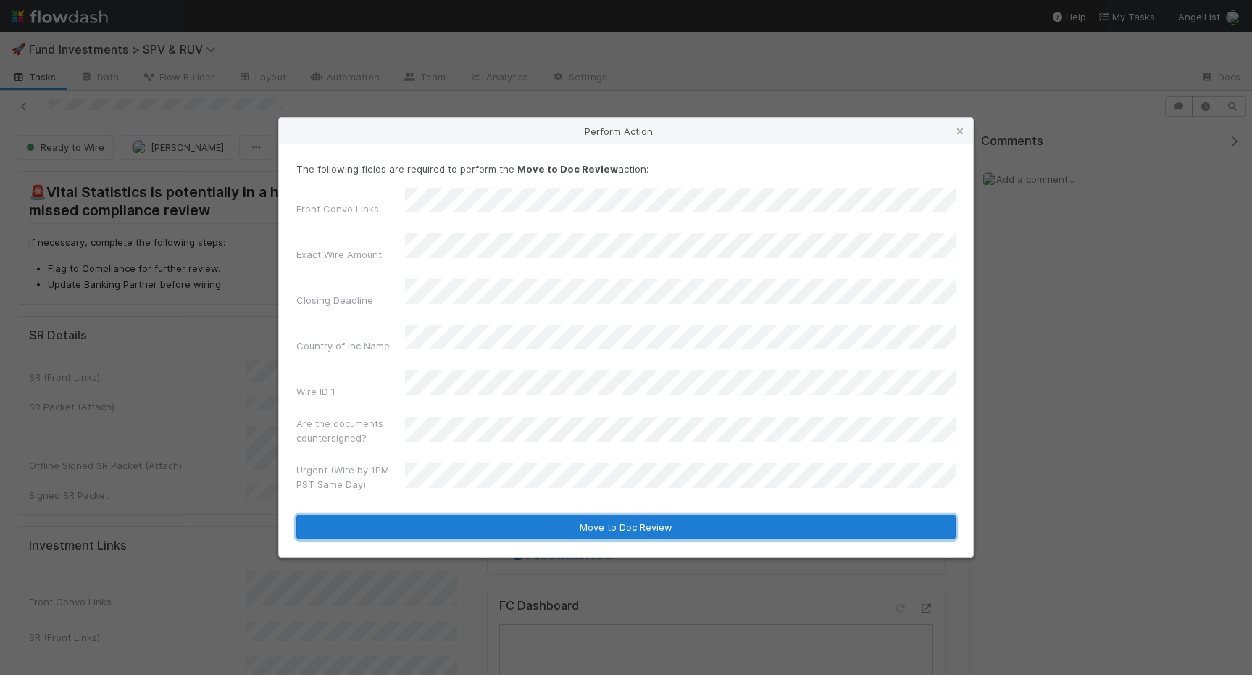
click at [441, 514] on button "Move to Doc Review" at bounding box center [625, 526] width 659 height 25
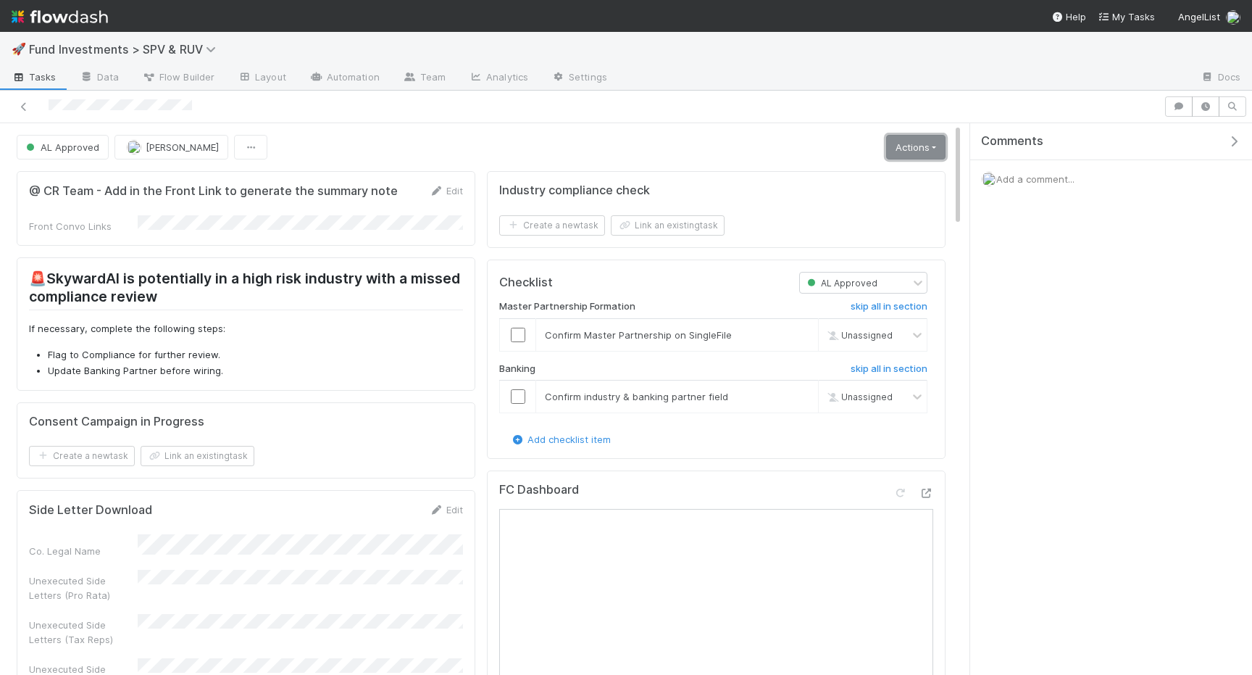
click at [910, 148] on link "Actions" at bounding box center [915, 147] width 59 height 25
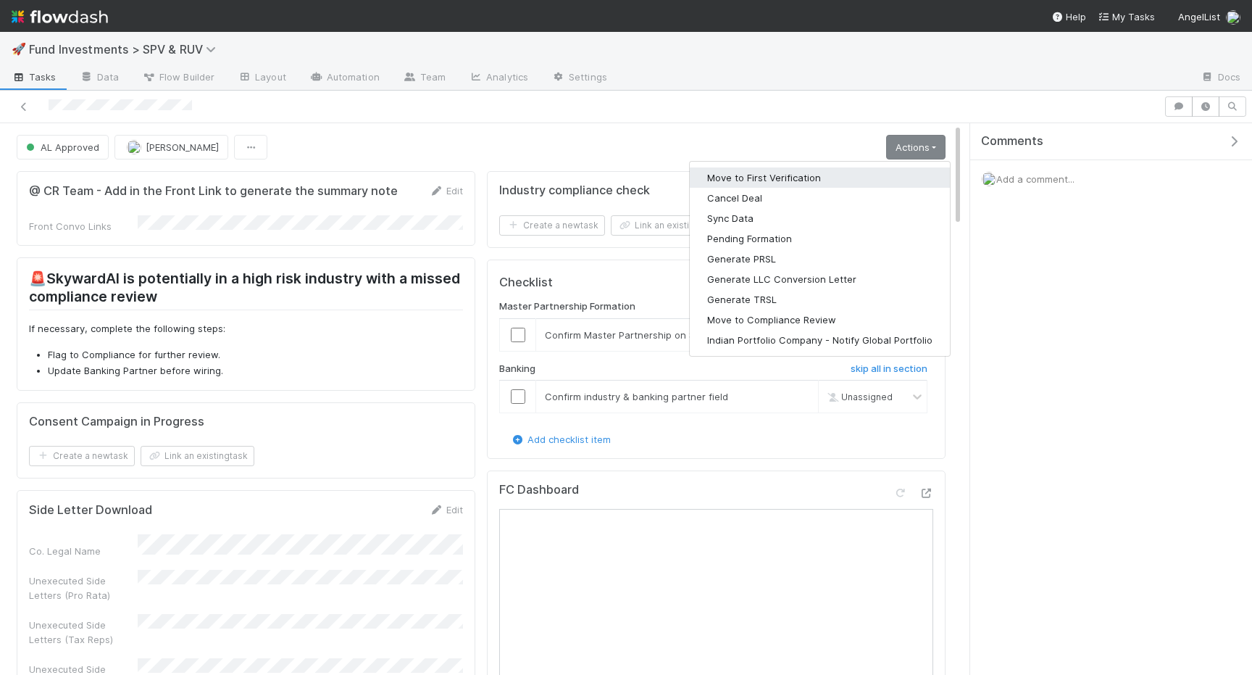
click at [859, 180] on button "Move to First Verification" at bounding box center [820, 177] width 260 height 20
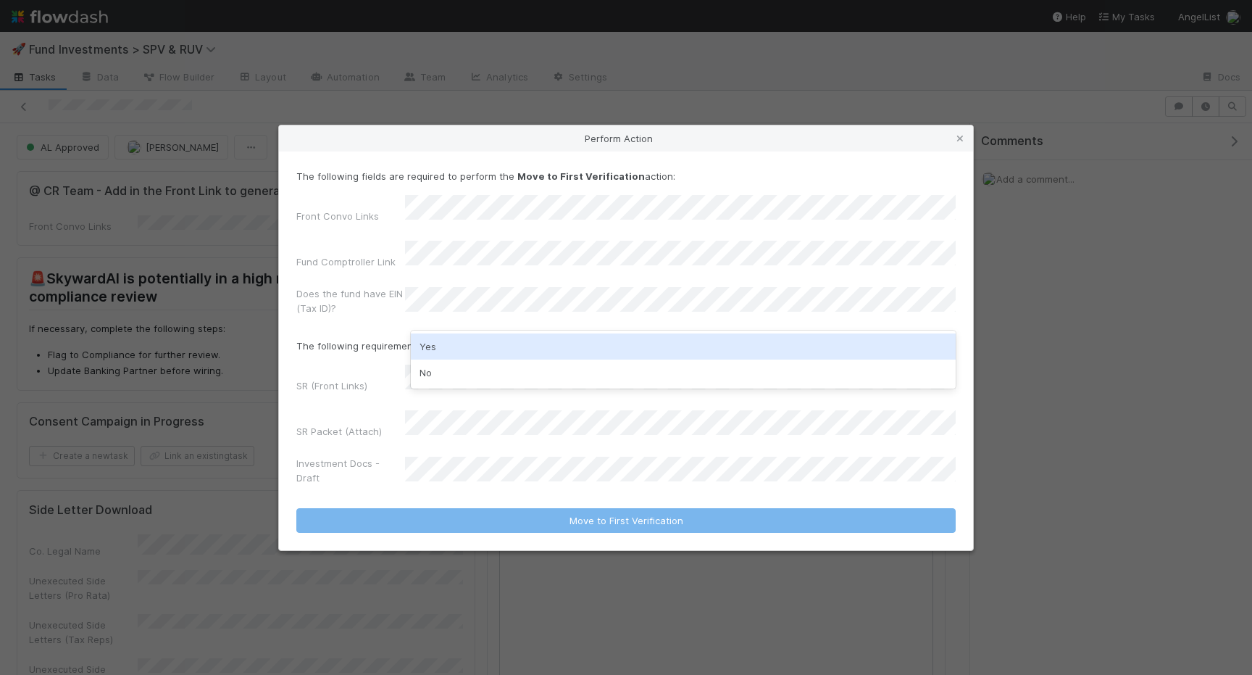
click at [461, 342] on div "Yes" at bounding box center [683, 346] width 545 height 26
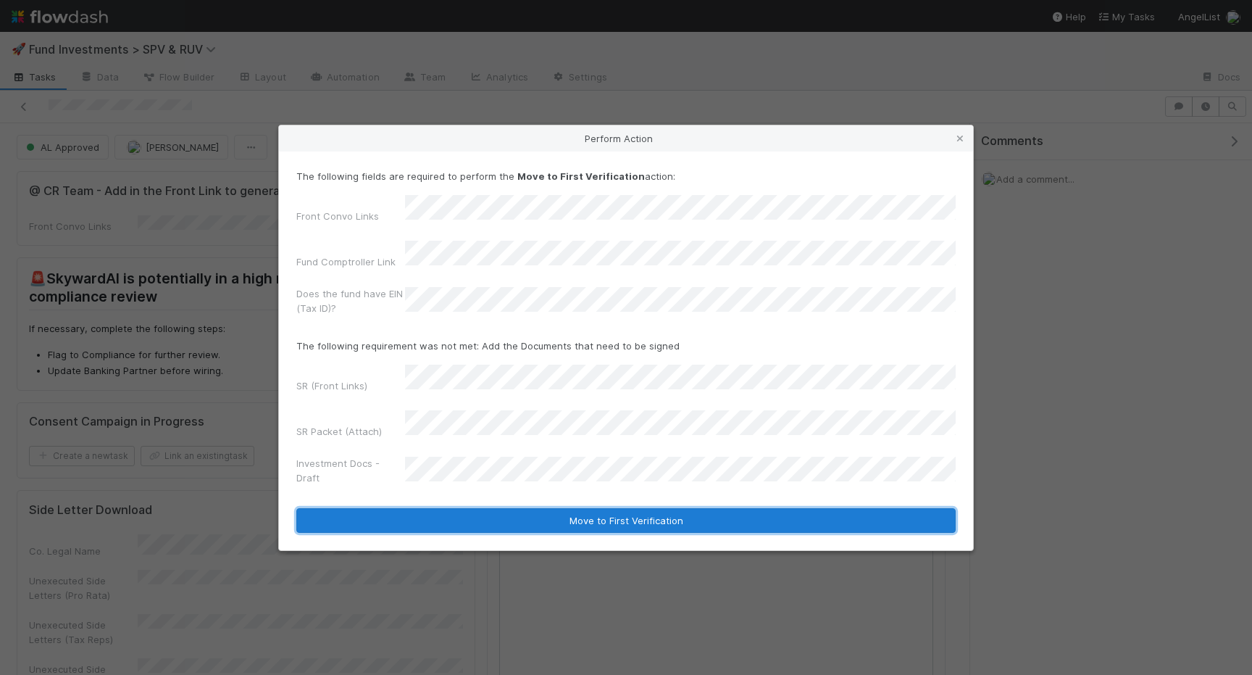
click at [442, 508] on button "Move to First Verification" at bounding box center [625, 520] width 659 height 25
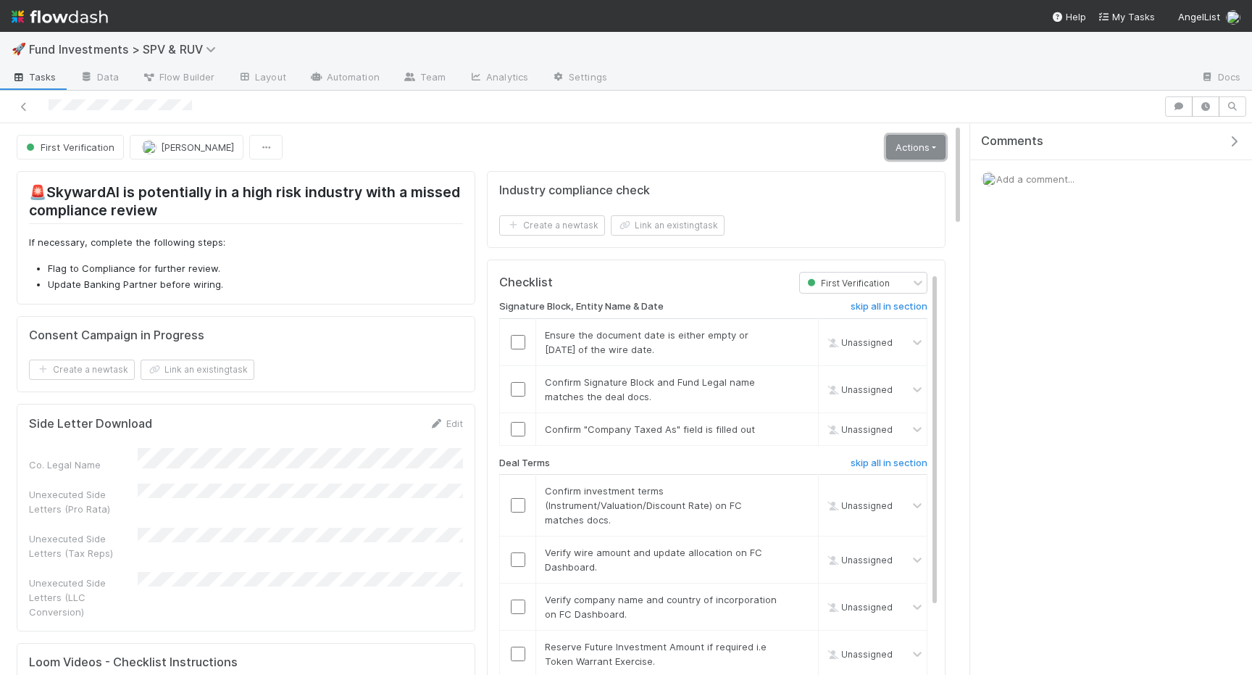
click at [909, 158] on link "Actions" at bounding box center [915, 147] width 59 height 25
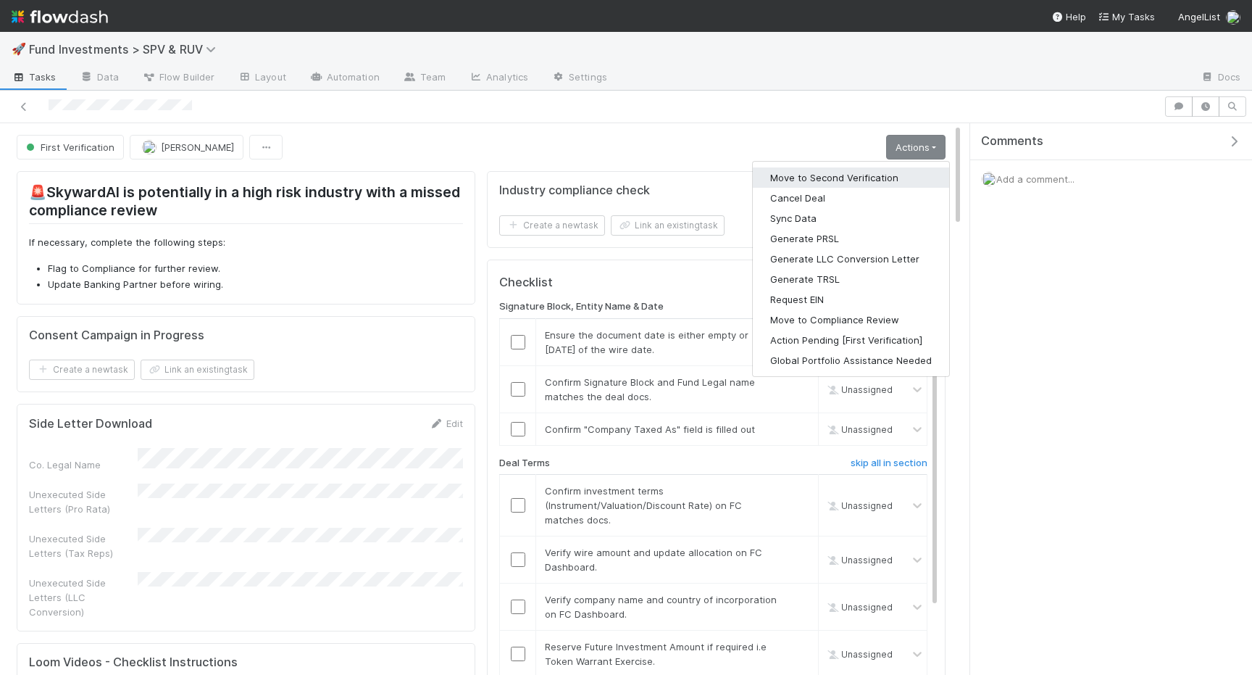
click at [861, 178] on button "Move to Second Verification" at bounding box center [851, 177] width 196 height 20
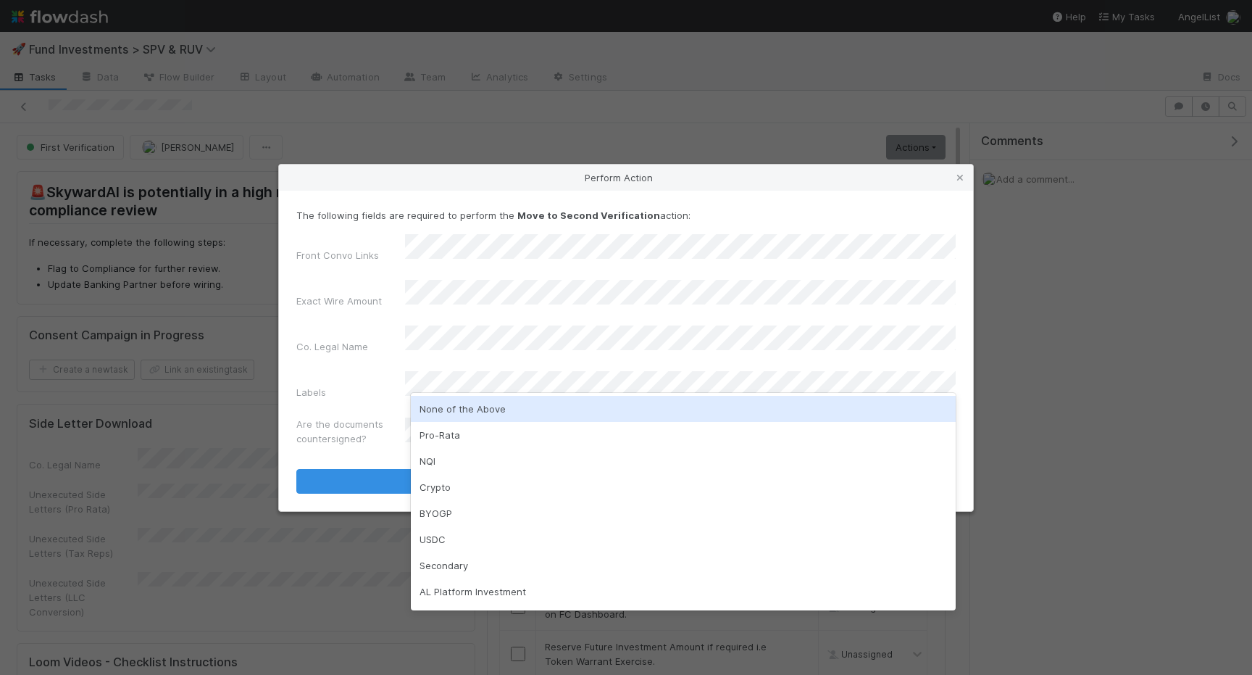
click at [436, 403] on div "None of the Above" at bounding box center [683, 409] width 545 height 26
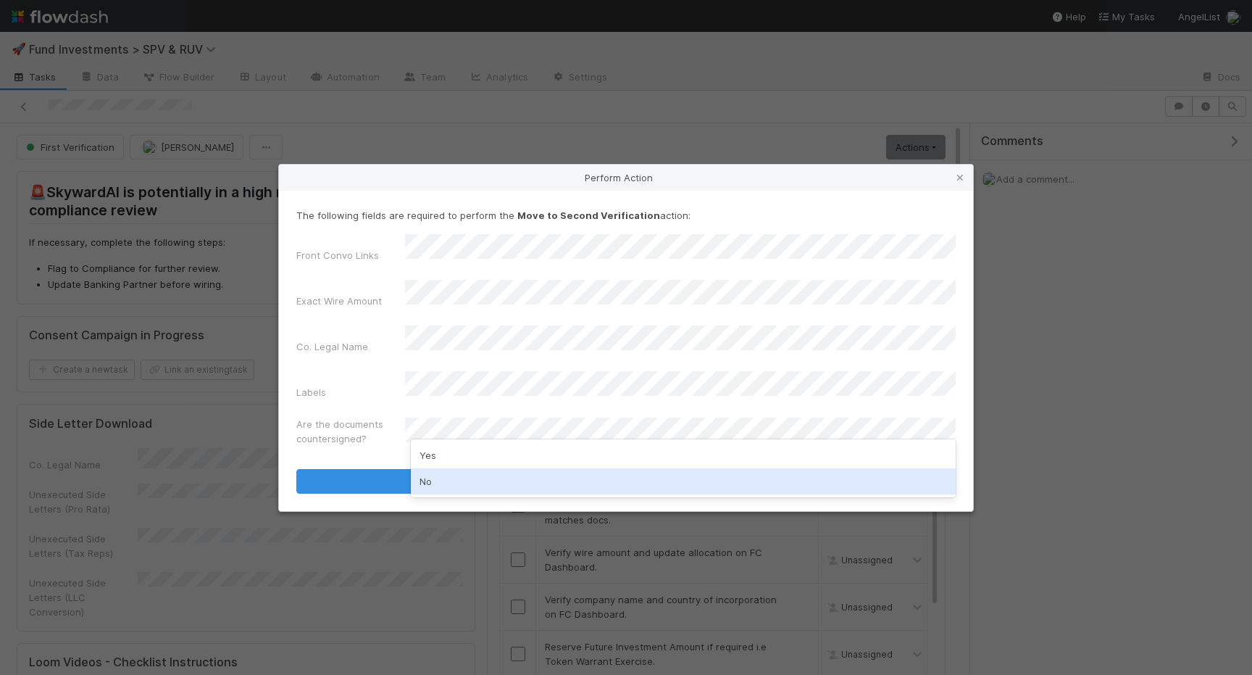
click at [435, 483] on div "No" at bounding box center [683, 481] width 545 height 26
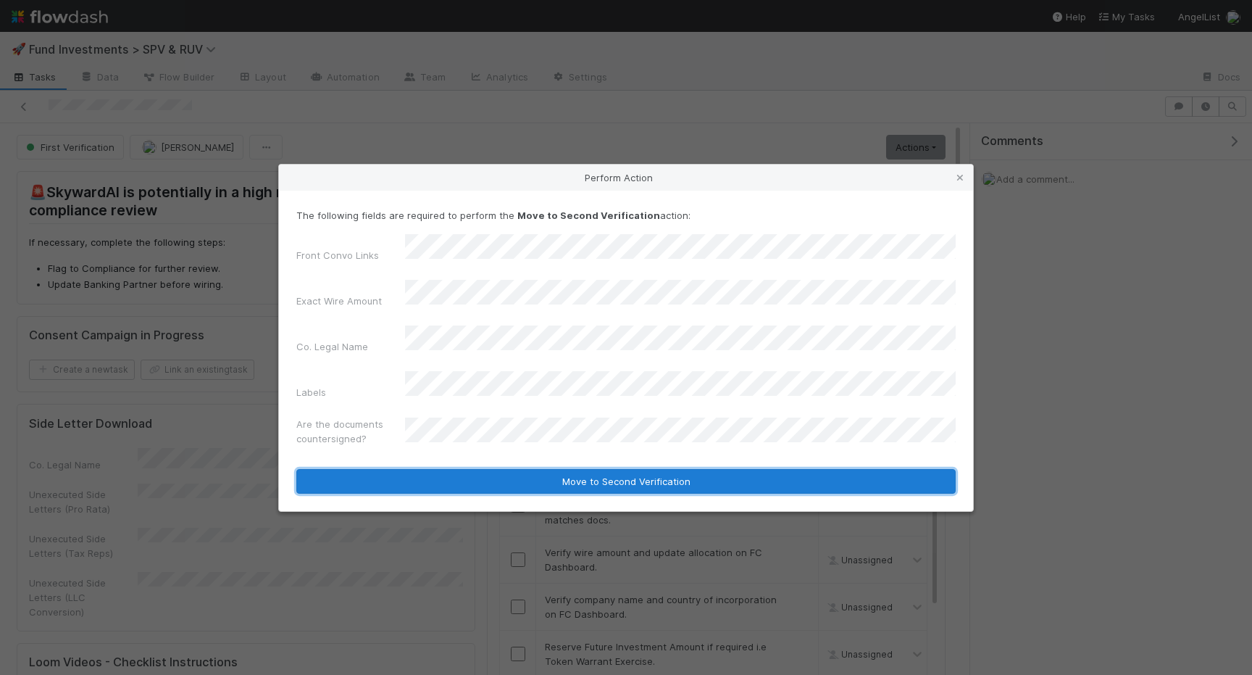
click at [446, 469] on button "Move to Second Verification" at bounding box center [625, 481] width 659 height 25
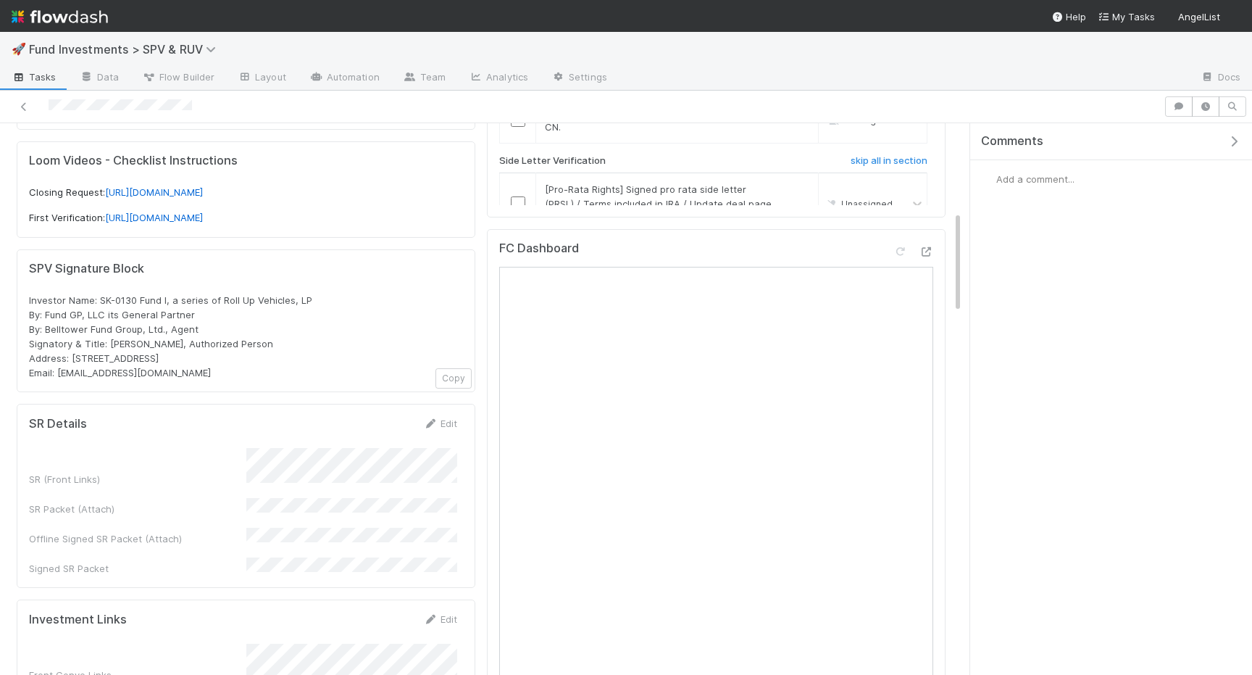
scroll to position [581, 0]
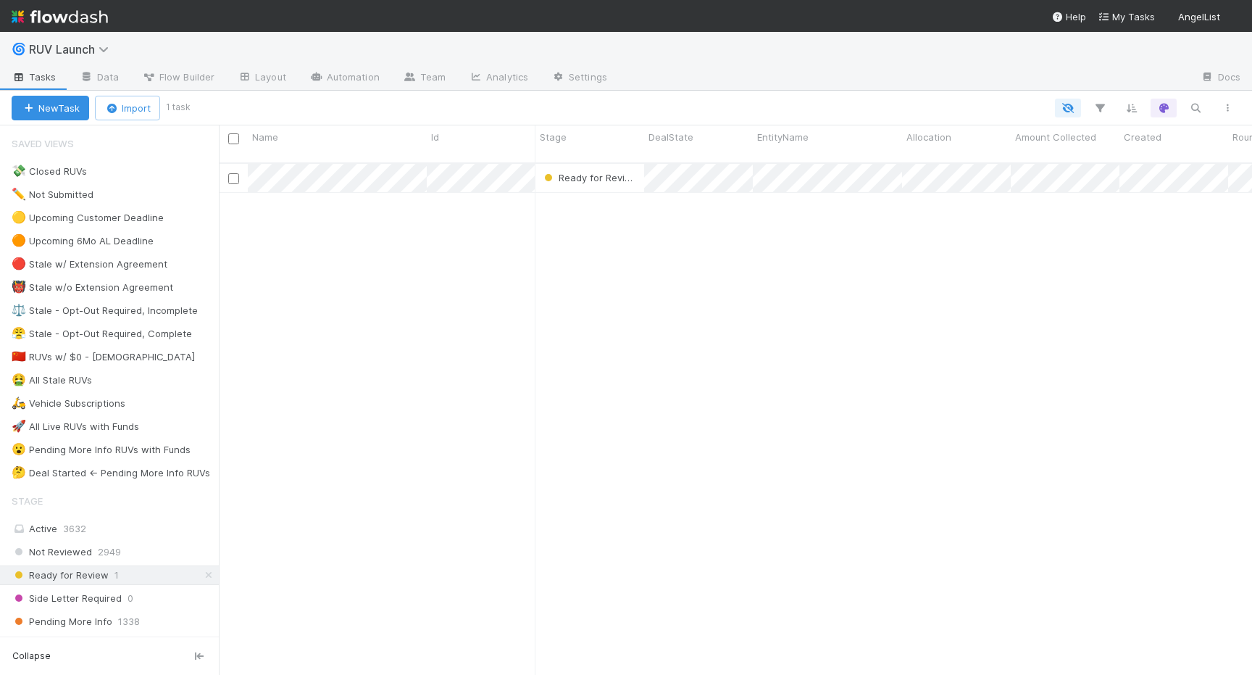
scroll to position [0, 1]
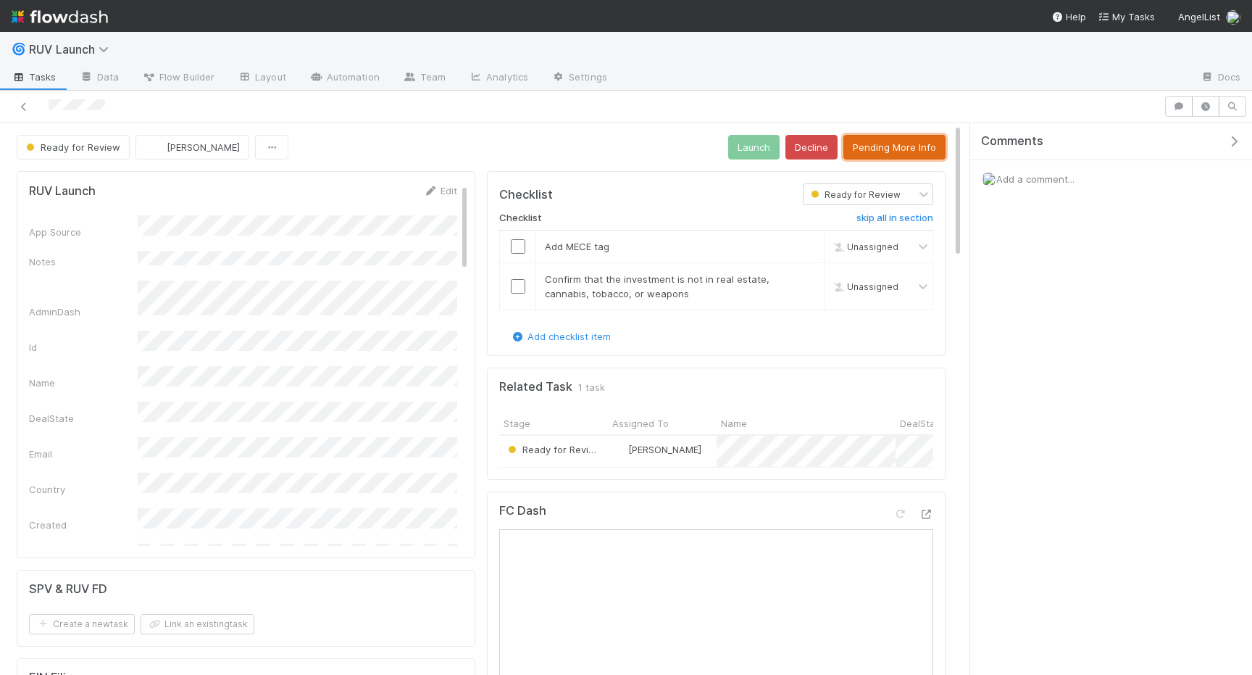
click at [880, 146] on button "Pending More Info" at bounding box center [894, 147] width 102 height 25
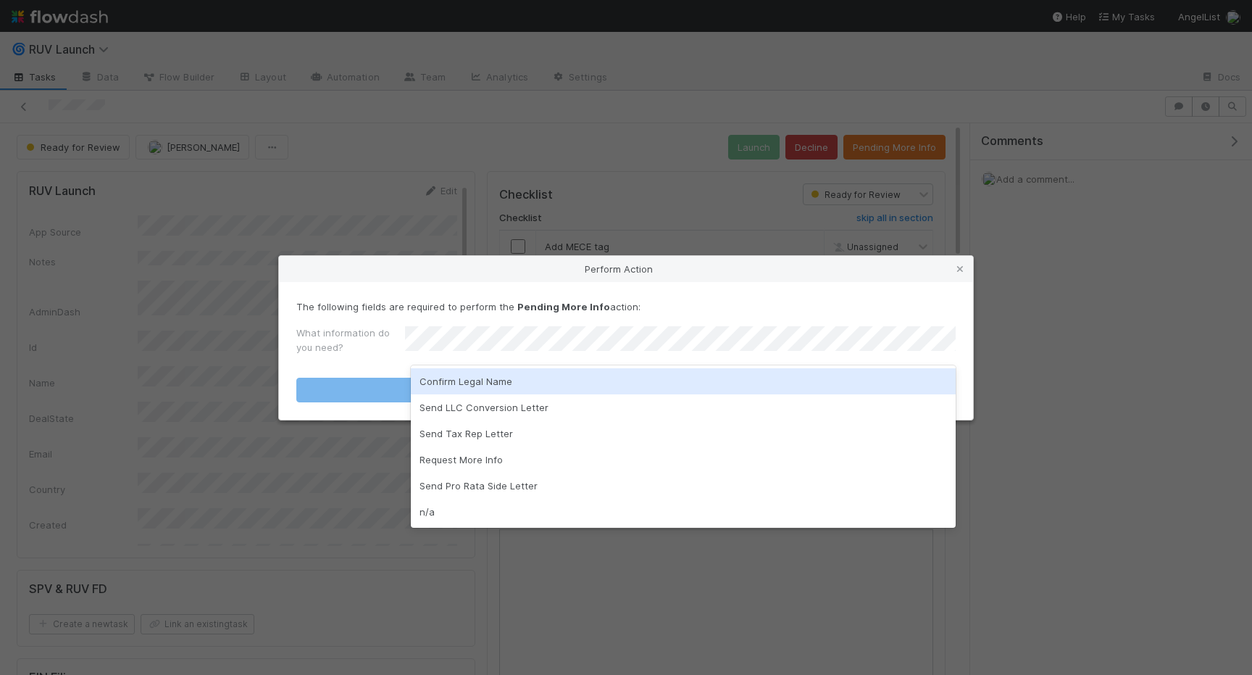
click at [572, 373] on div "Confirm Legal Name" at bounding box center [683, 381] width 545 height 26
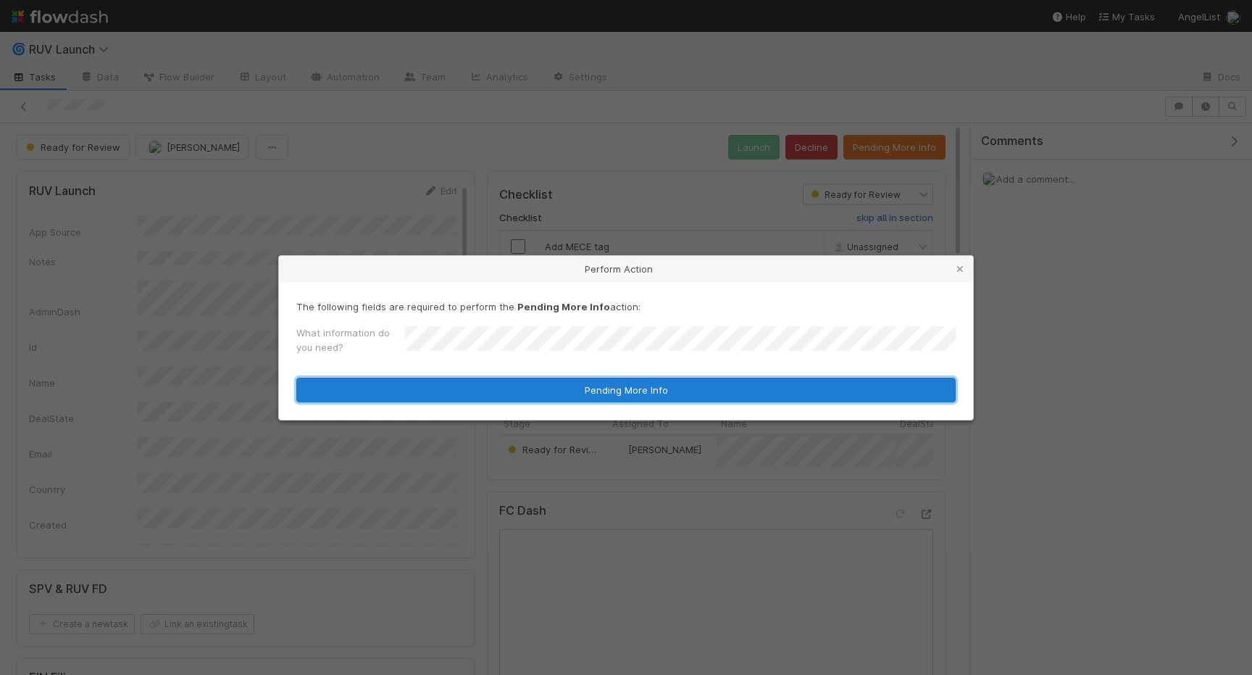
click at [568, 395] on button "Pending More Info" at bounding box center [625, 389] width 659 height 25
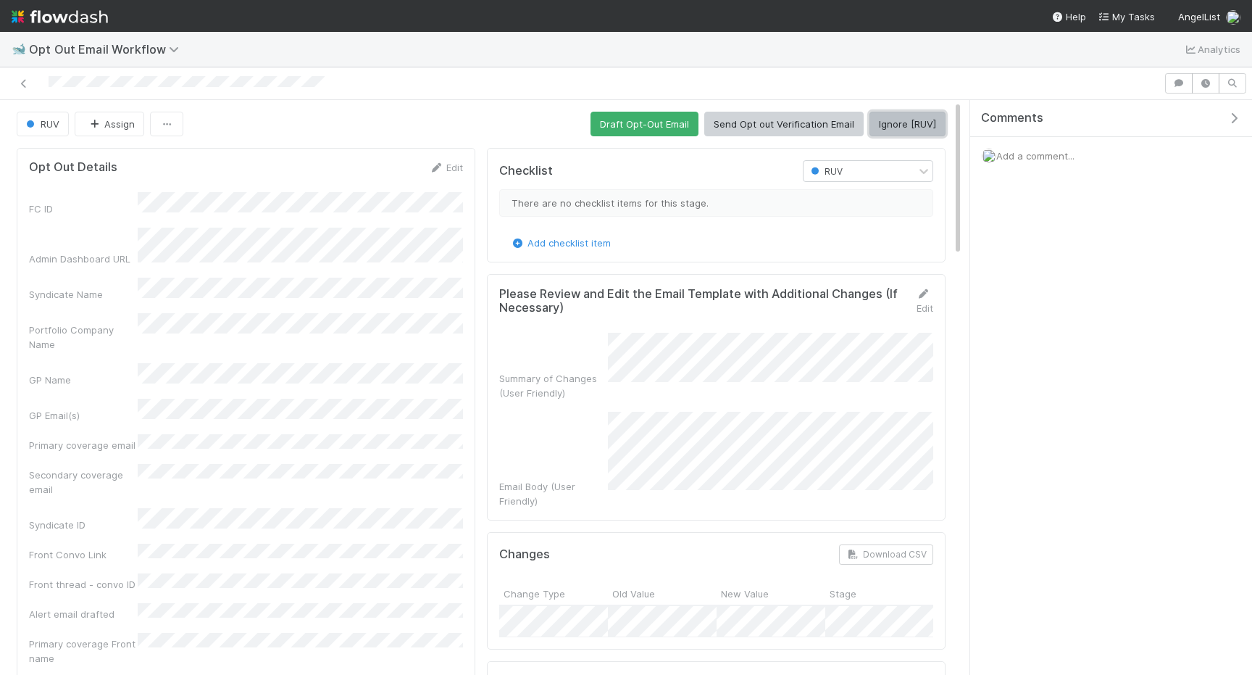
click at [926, 135] on button "Ignore [RUV]" at bounding box center [907, 124] width 76 height 25
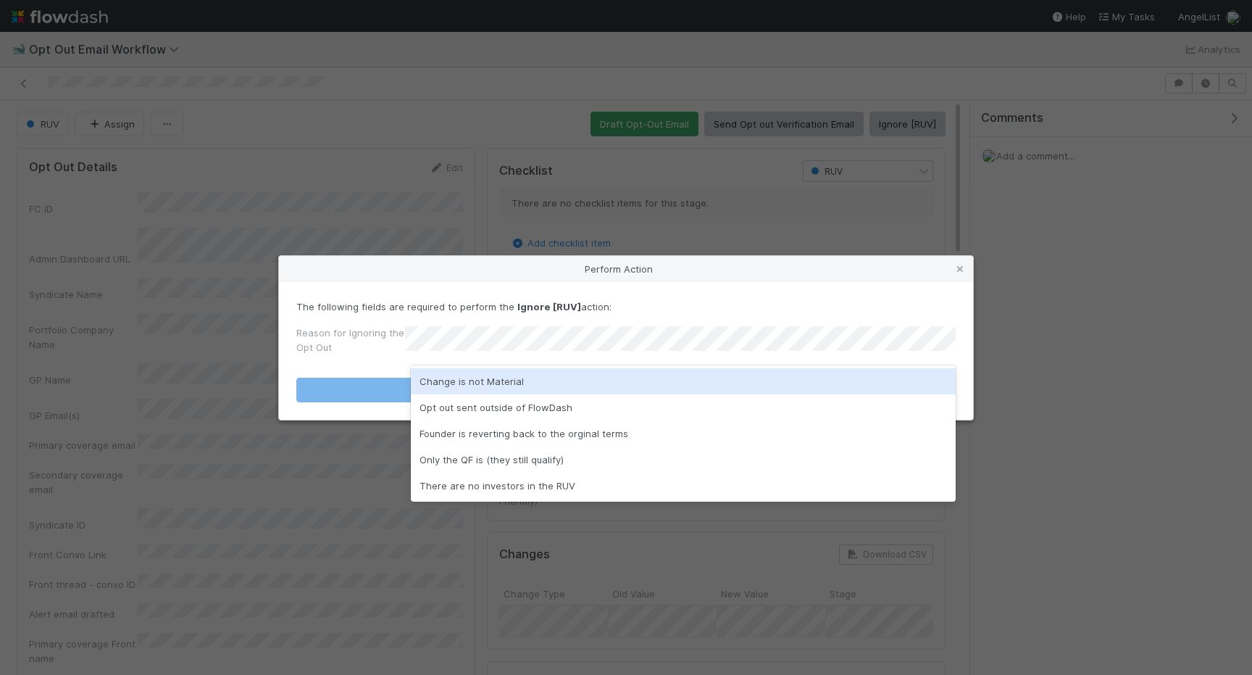
click at [598, 380] on div "Change is not Material" at bounding box center [683, 381] width 545 height 26
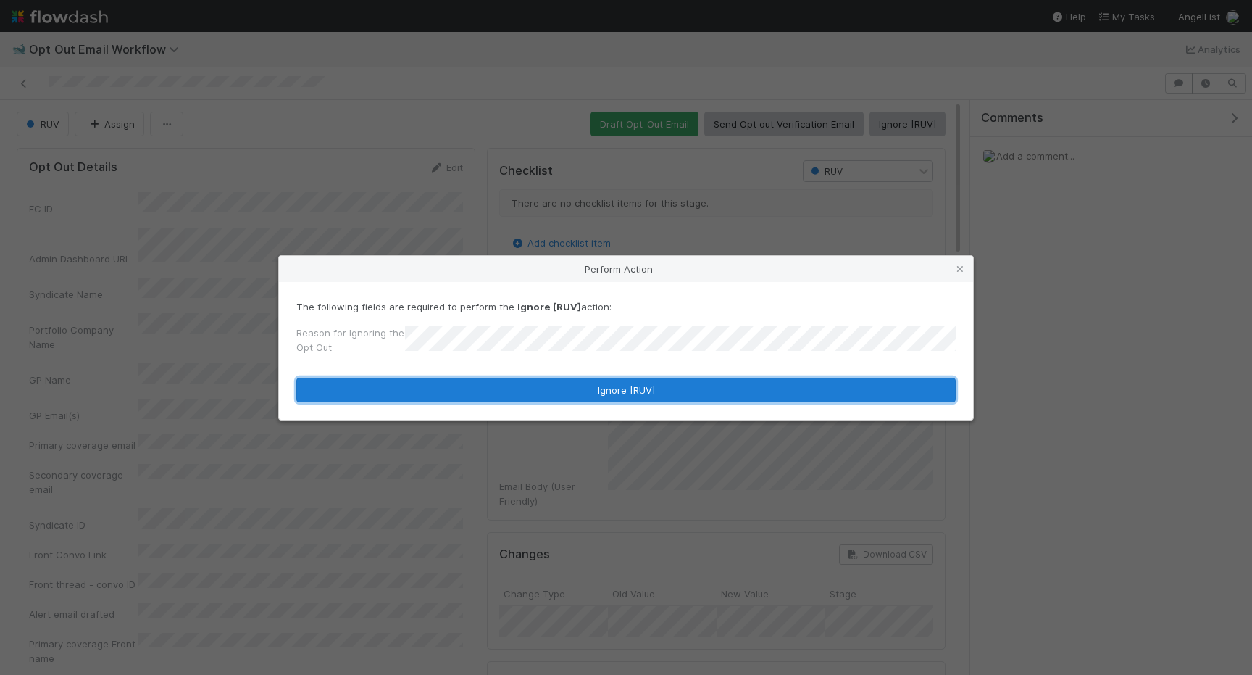
click at [598, 380] on button "Ignore [RUV]" at bounding box center [625, 389] width 659 height 25
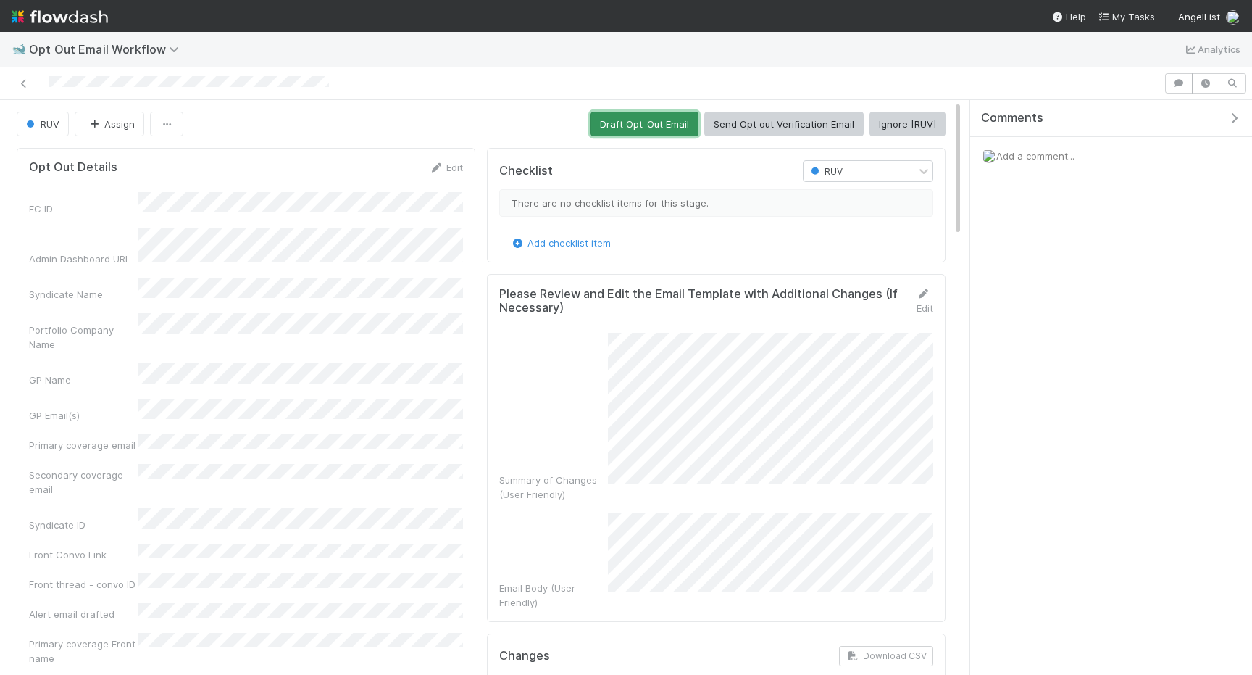
click at [651, 117] on button "Draft Opt-Out Email" at bounding box center [644, 124] width 108 height 25
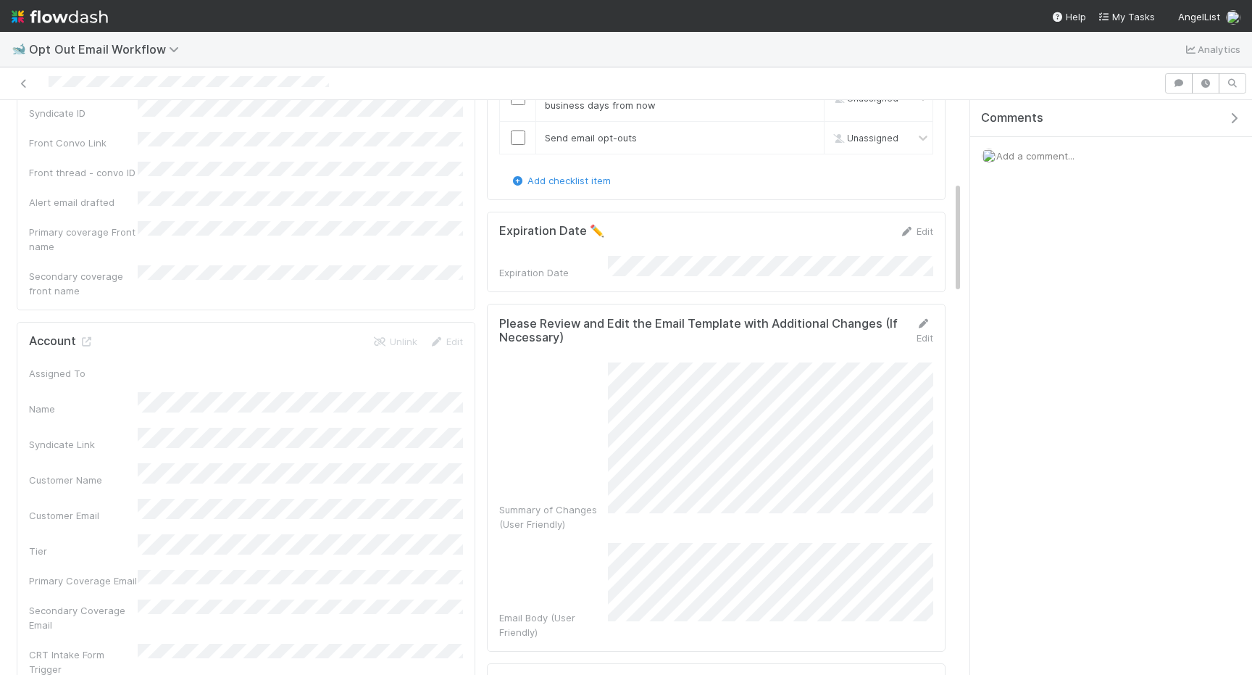
scroll to position [413, 0]
click at [922, 317] on icon at bounding box center [923, 321] width 14 height 9
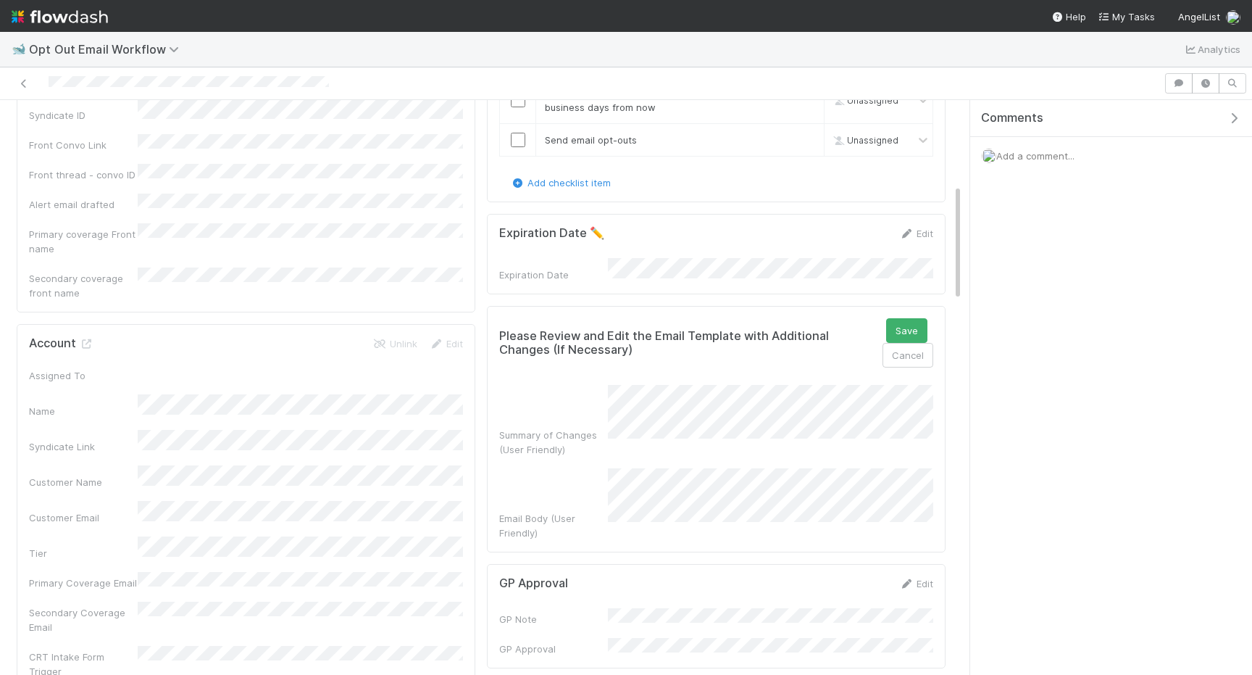
scroll to position [415, 0]
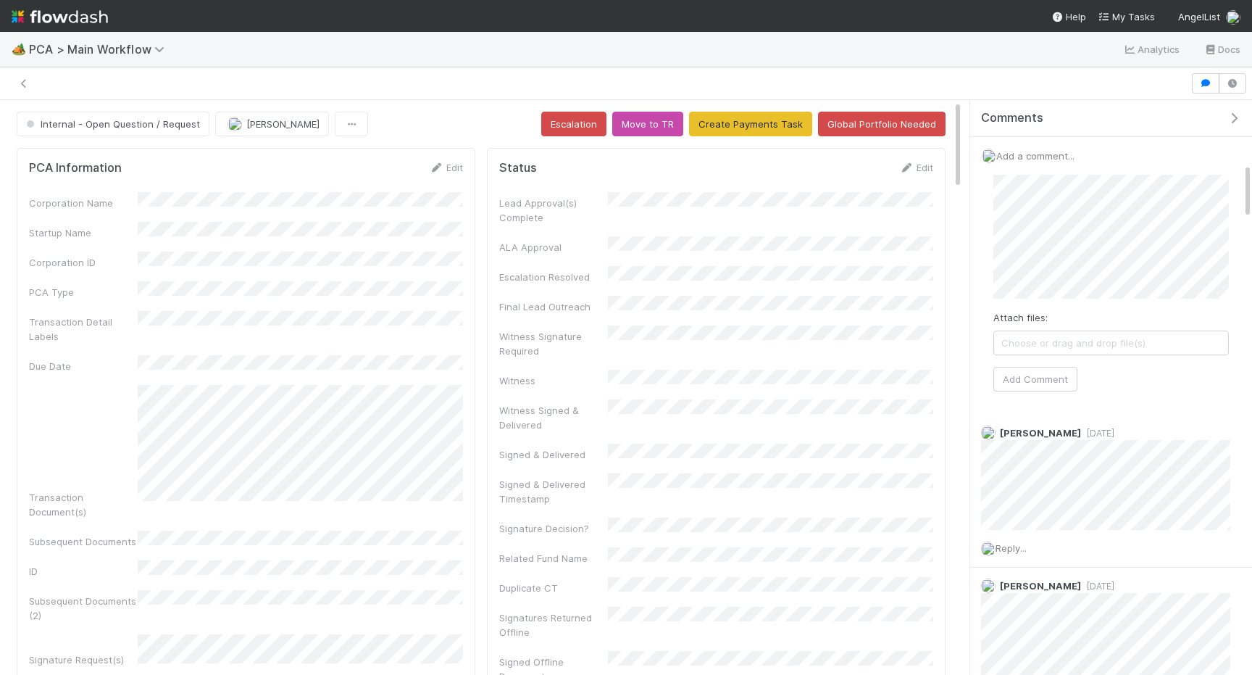
scroll to position [642, 0]
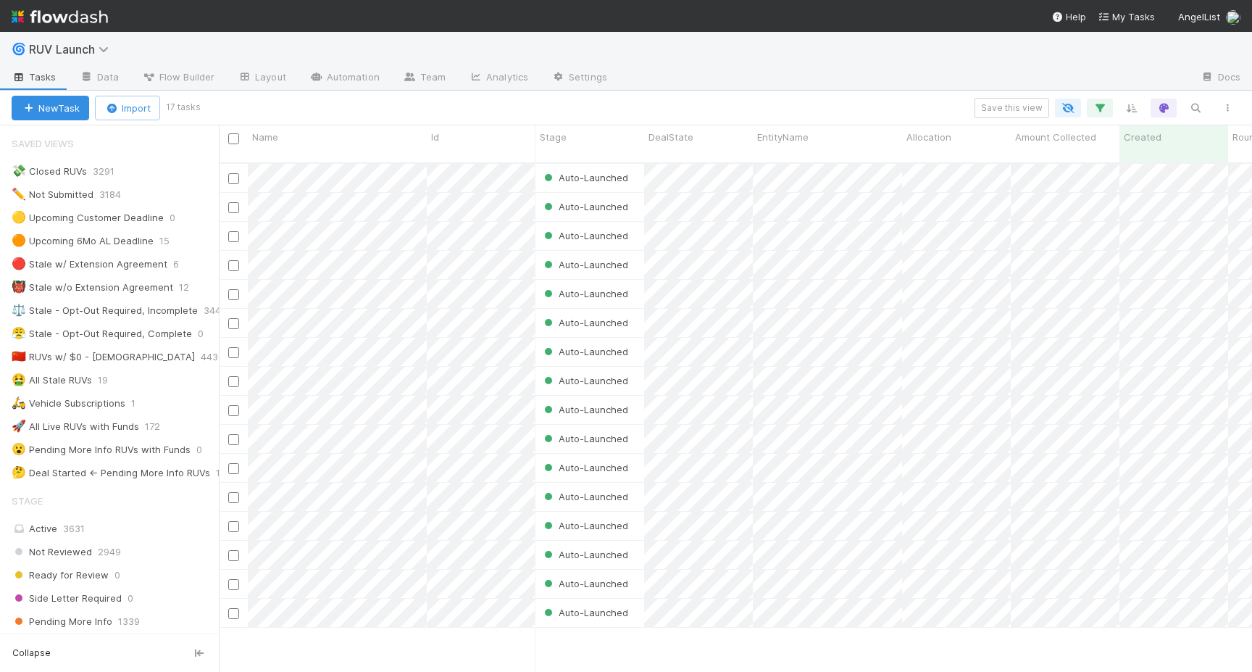
scroll to position [430, 0]
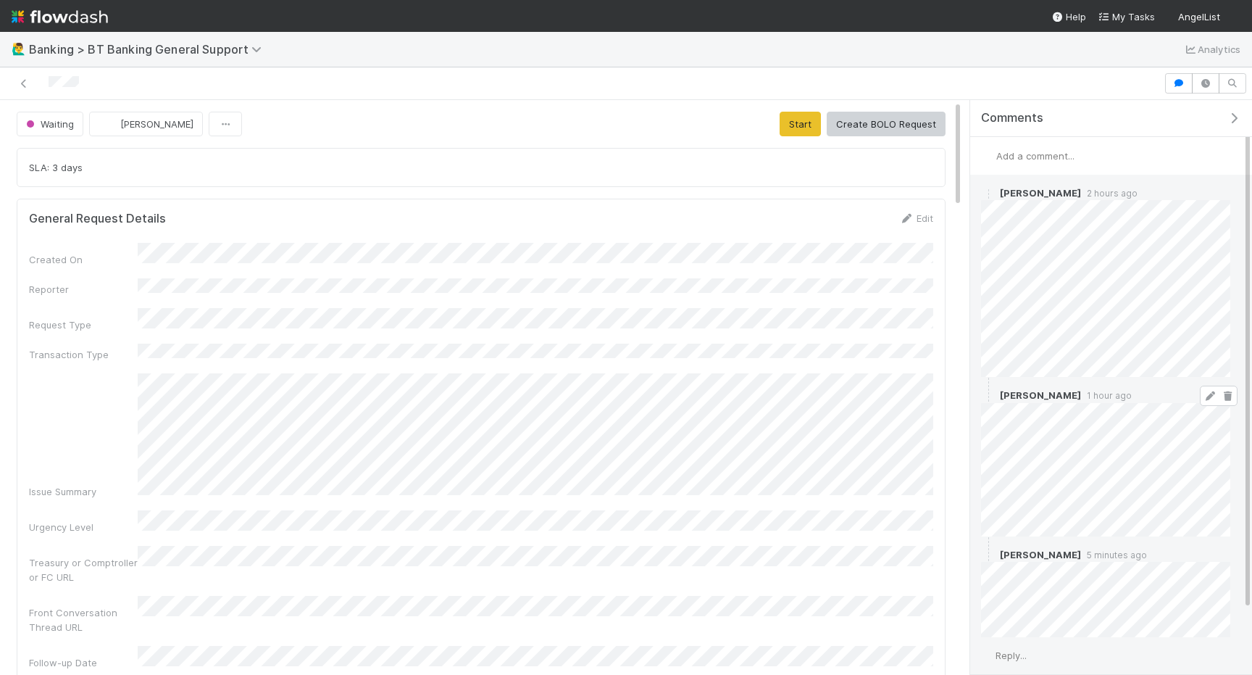
scroll to position [70, 0]
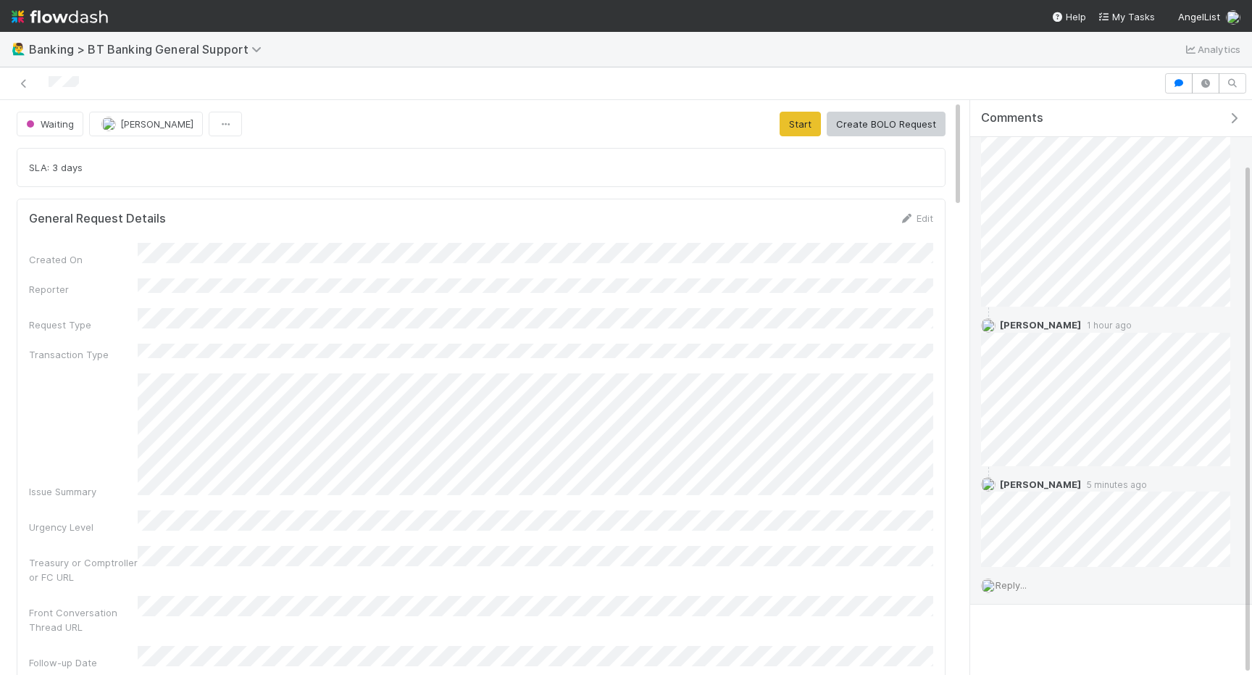
click at [1024, 575] on div "Reply..." at bounding box center [1105, 585] width 271 height 36
click at [1007, 580] on span "Reply..." at bounding box center [1011, 585] width 31 height 12
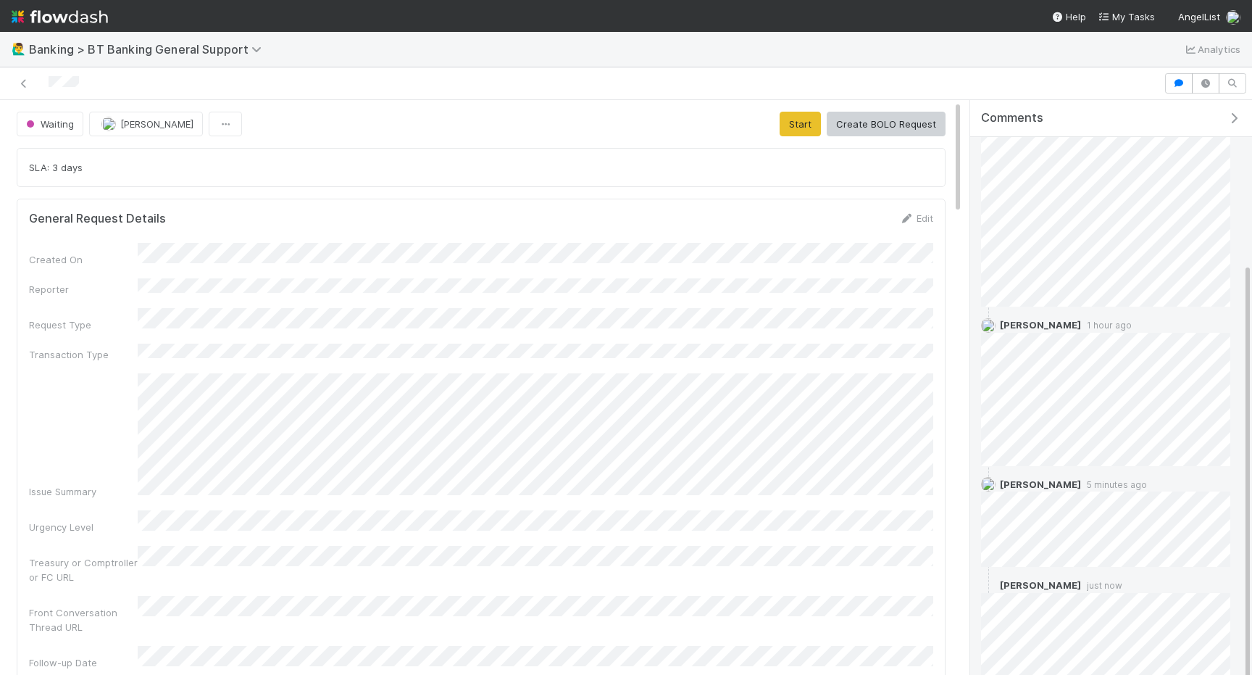
scroll to position [183, 0]
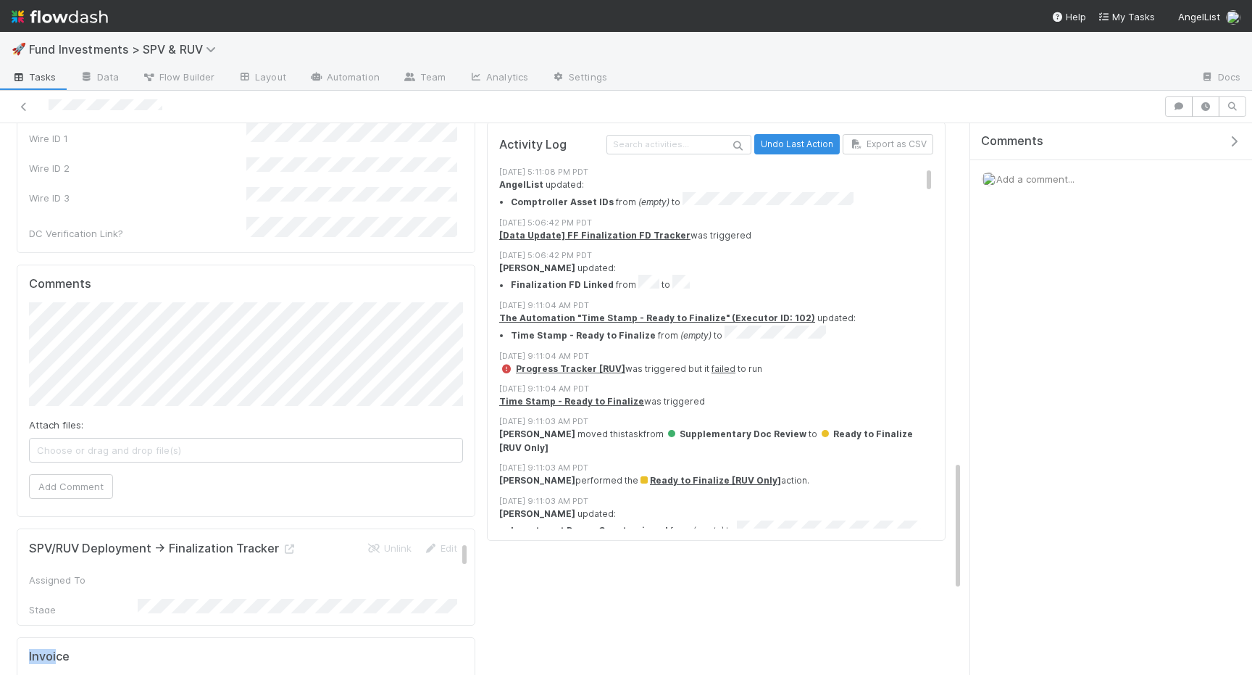
scroll to position [1382, 0]
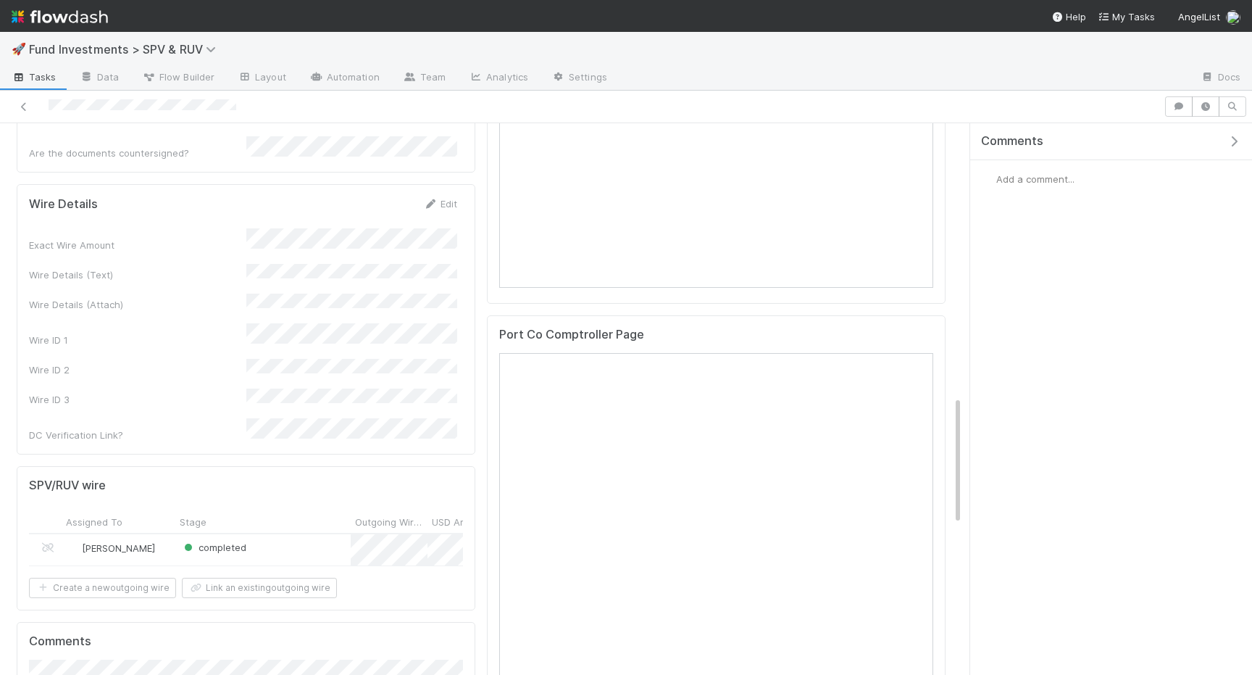
scroll to position [1675, 0]
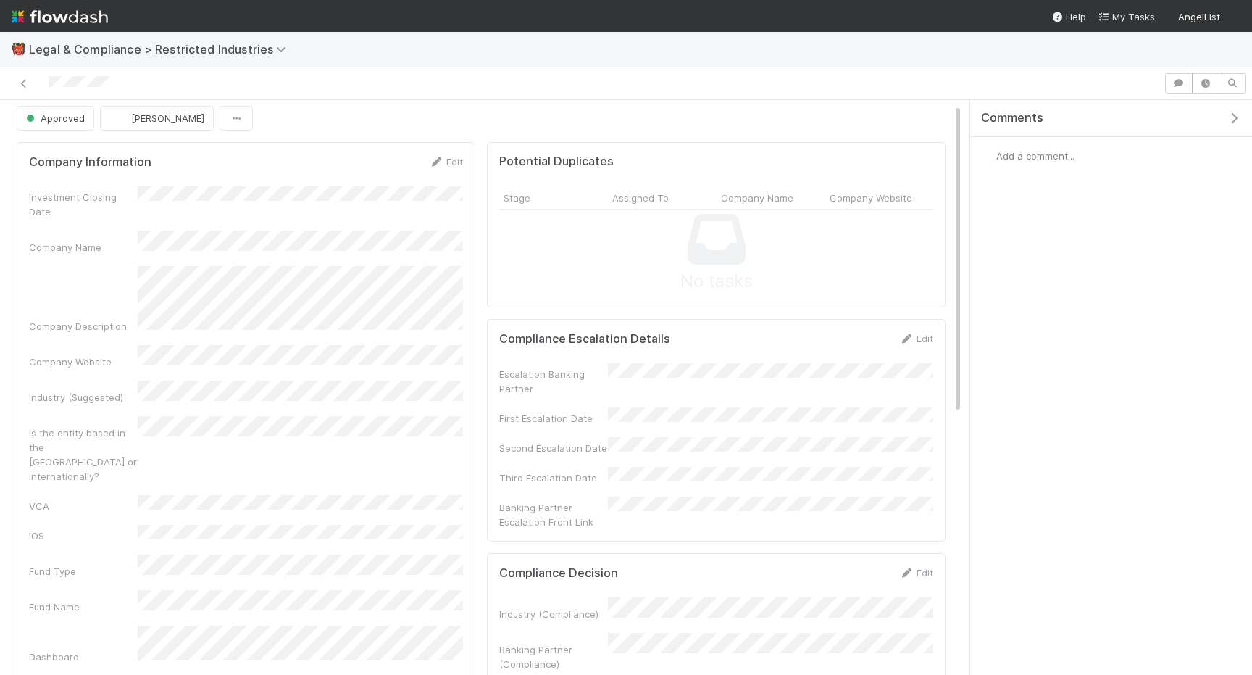
scroll to position [7, 0]
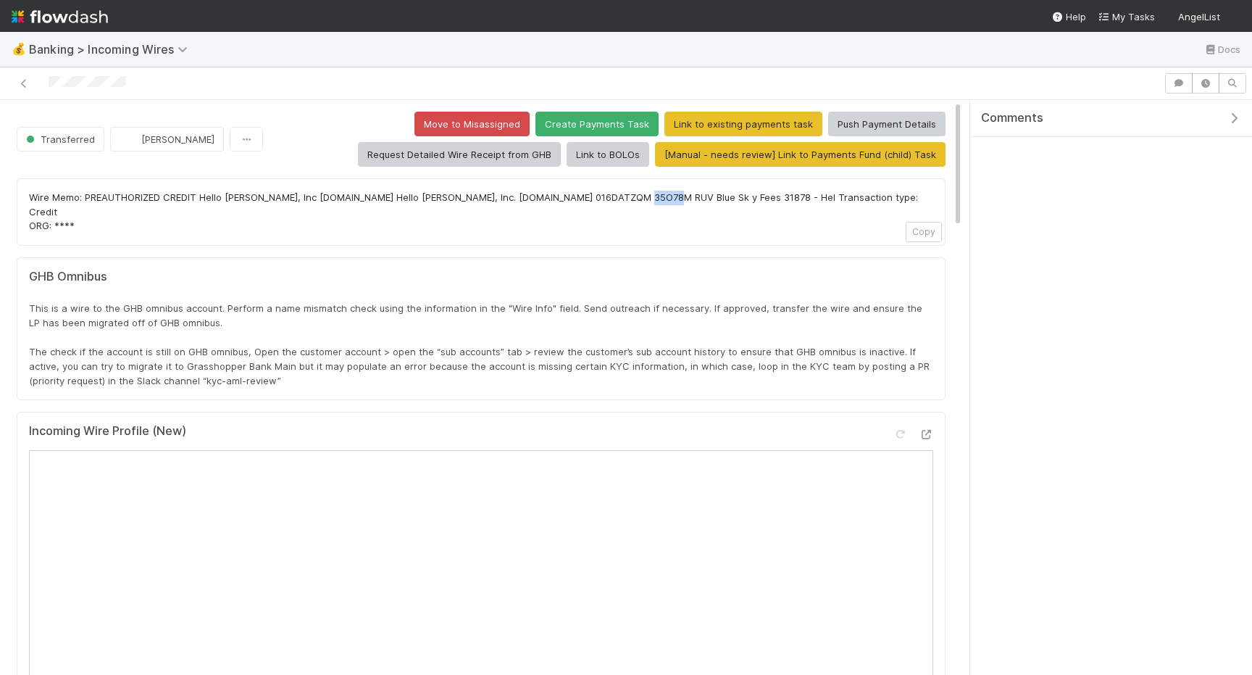
drag, startPoint x: 638, startPoint y: 194, endPoint x: 609, endPoint y: 196, distance: 28.3
click at [609, 196] on p "Wire Memo: PREAUTHORIZED CREDIT Hello Hazel, Inc Bill.com Hello Hazel, Inc. Bil…" at bounding box center [481, 212] width 904 height 43
copy p "31878"
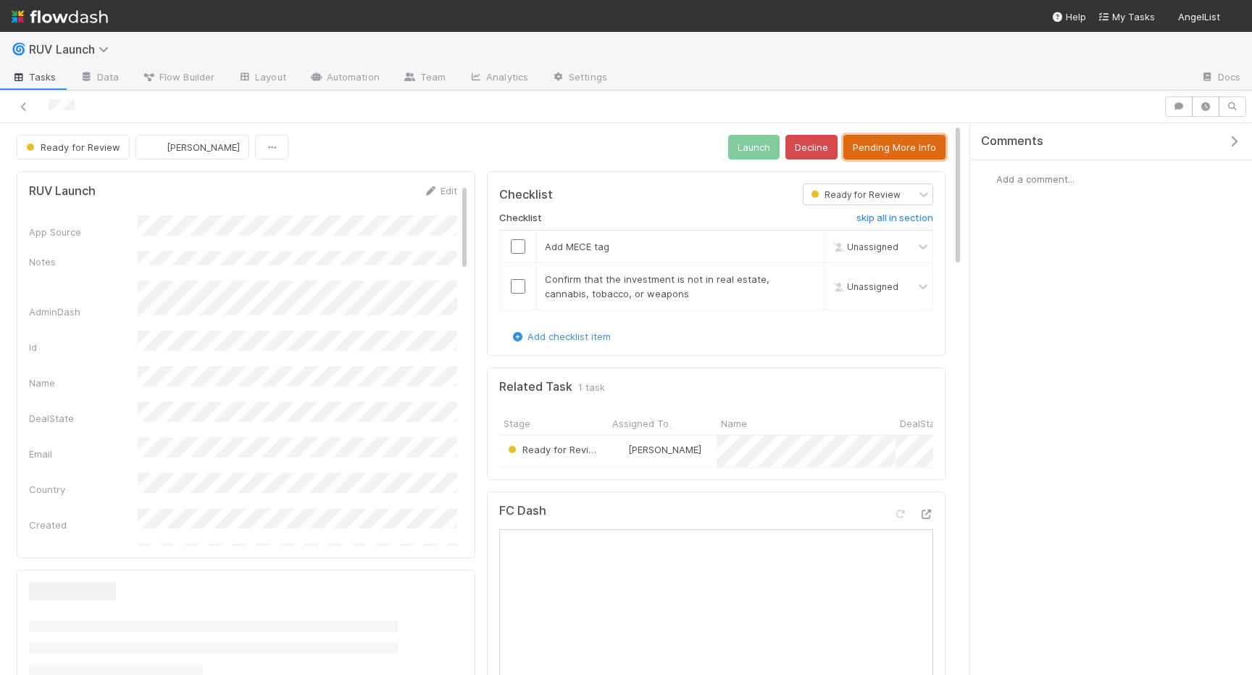
click at [885, 143] on button "Pending More Info" at bounding box center [894, 147] width 102 height 25
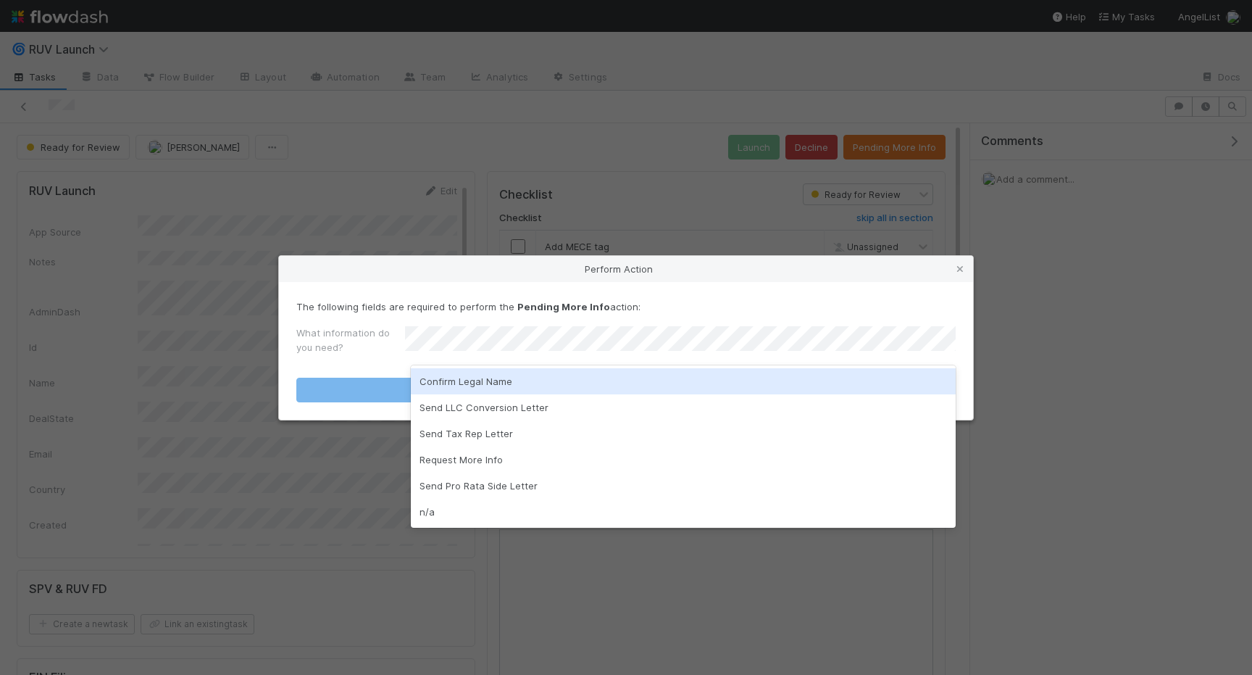
click at [491, 384] on div "Confirm Legal Name" at bounding box center [683, 381] width 545 height 26
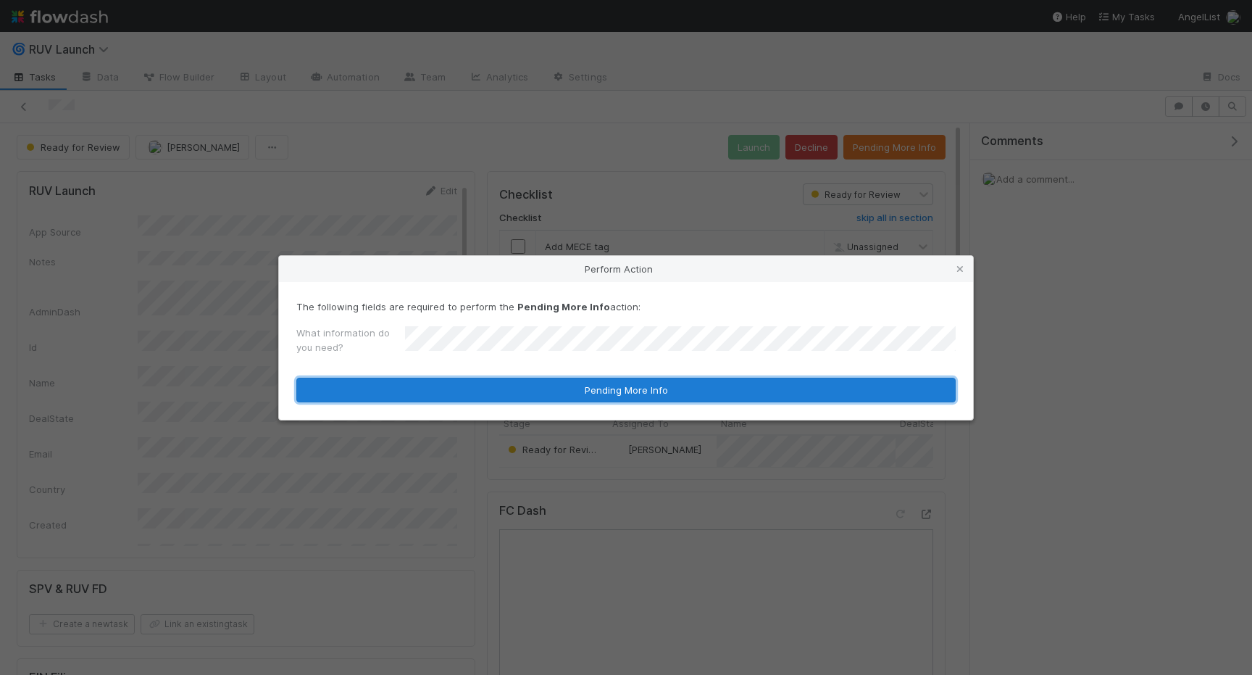
click at [480, 384] on button "Pending More Info" at bounding box center [625, 389] width 659 height 25
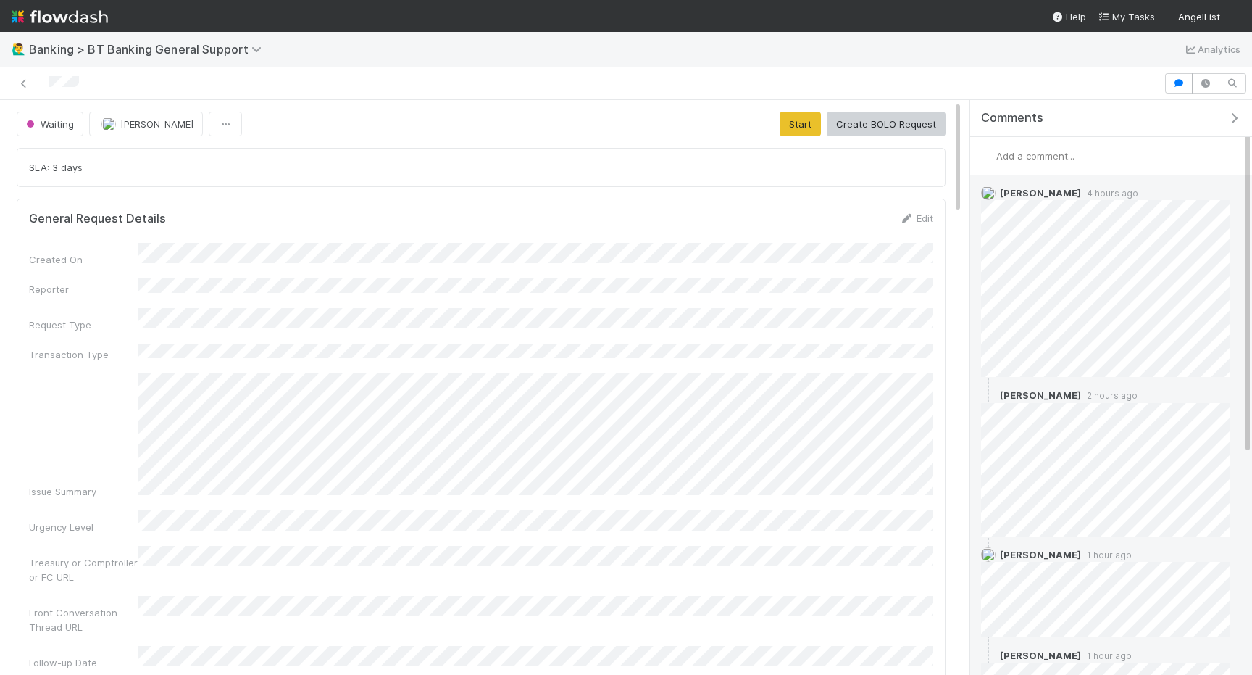
scroll to position [357, 0]
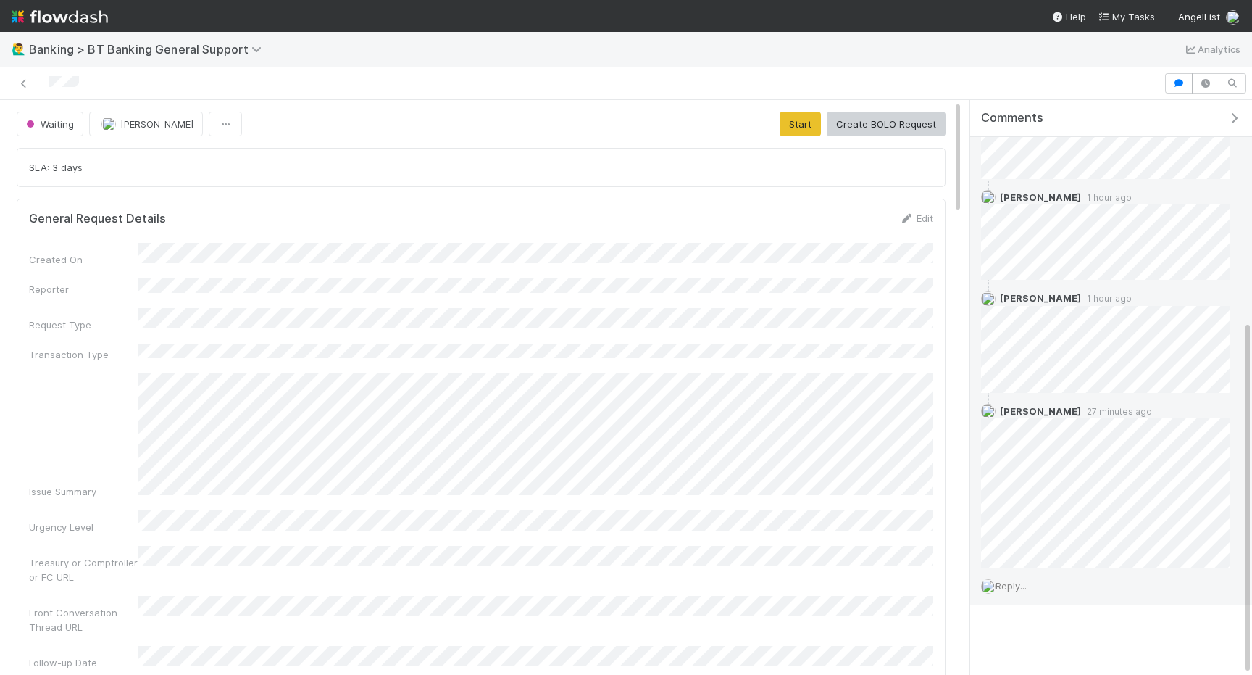
click at [1010, 583] on span "Reply..." at bounding box center [1011, 586] width 31 height 12
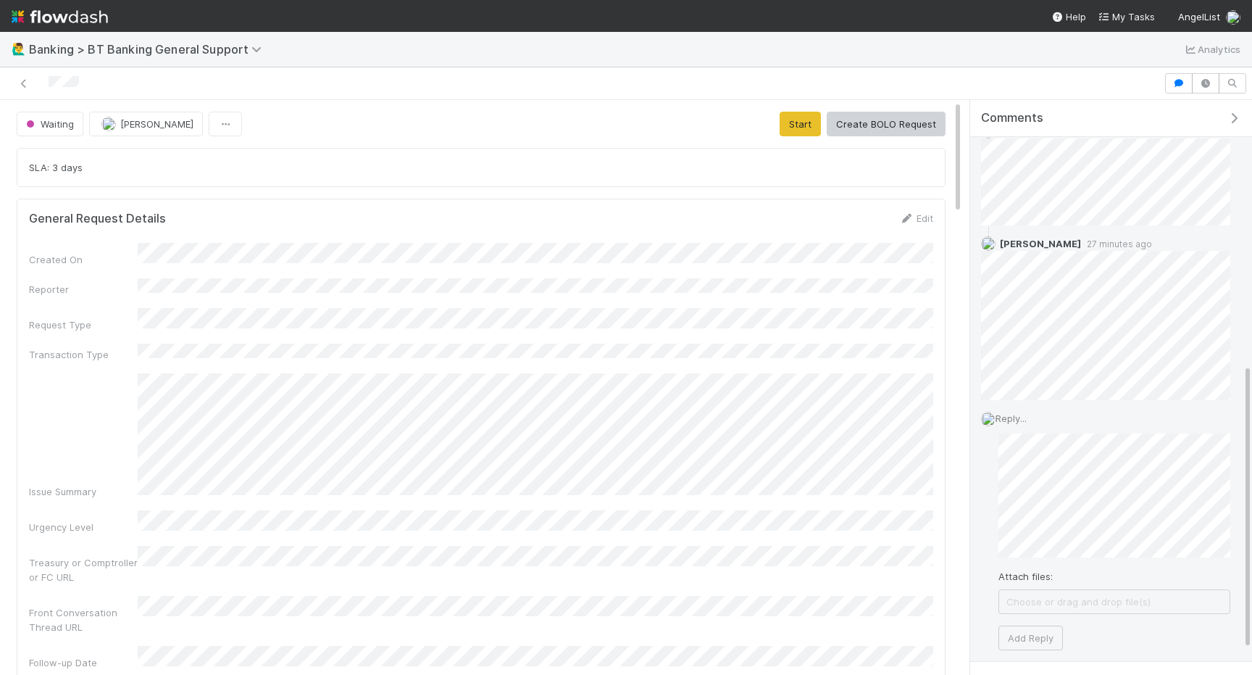
scroll to position [581, 0]
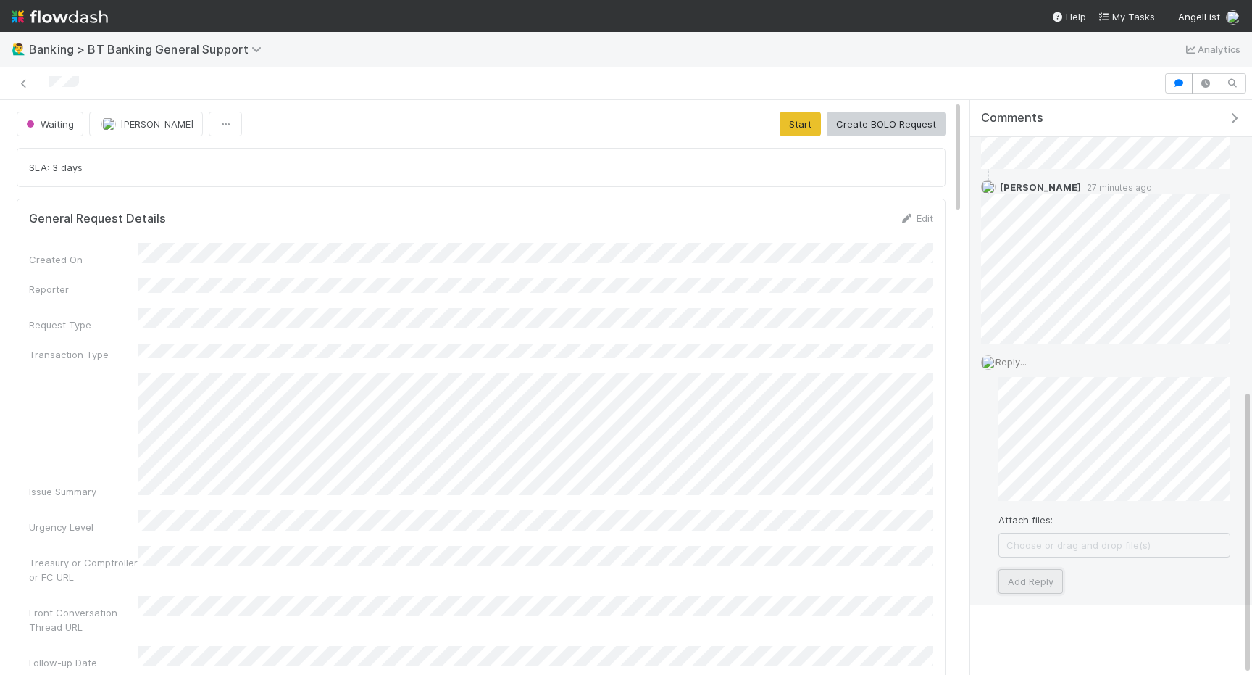
click at [1035, 575] on button "Add Reply" at bounding box center [1030, 581] width 64 height 25
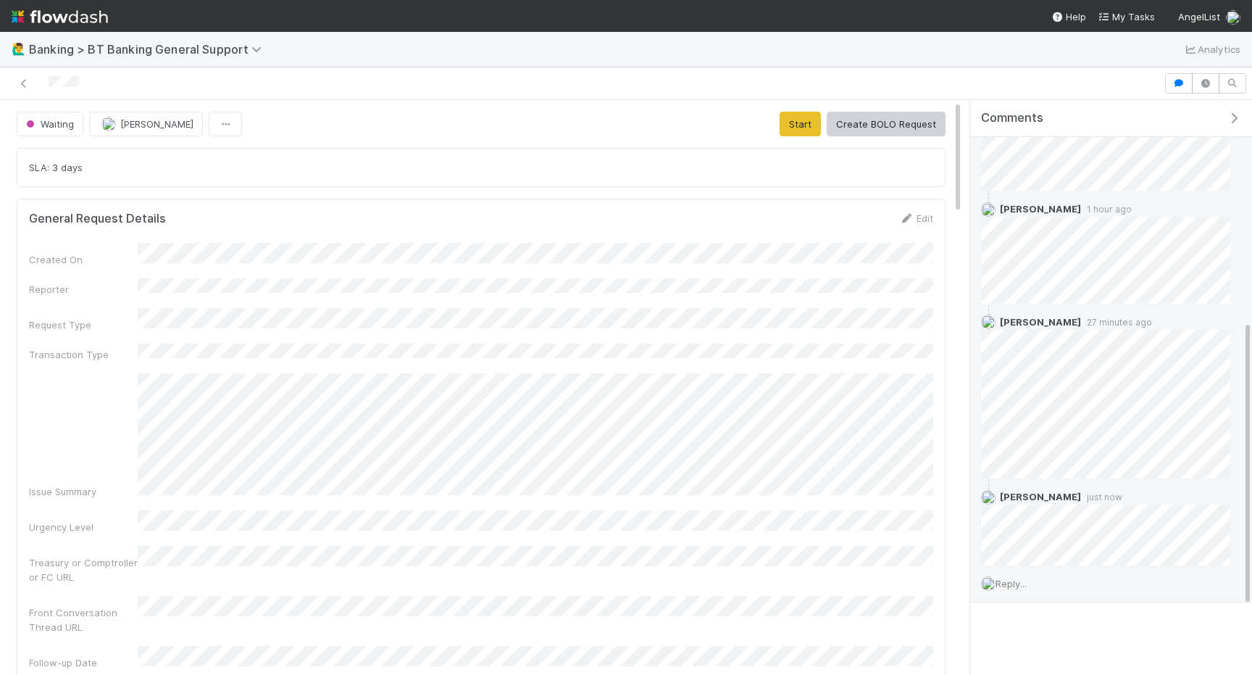
scroll to position [443, 0]
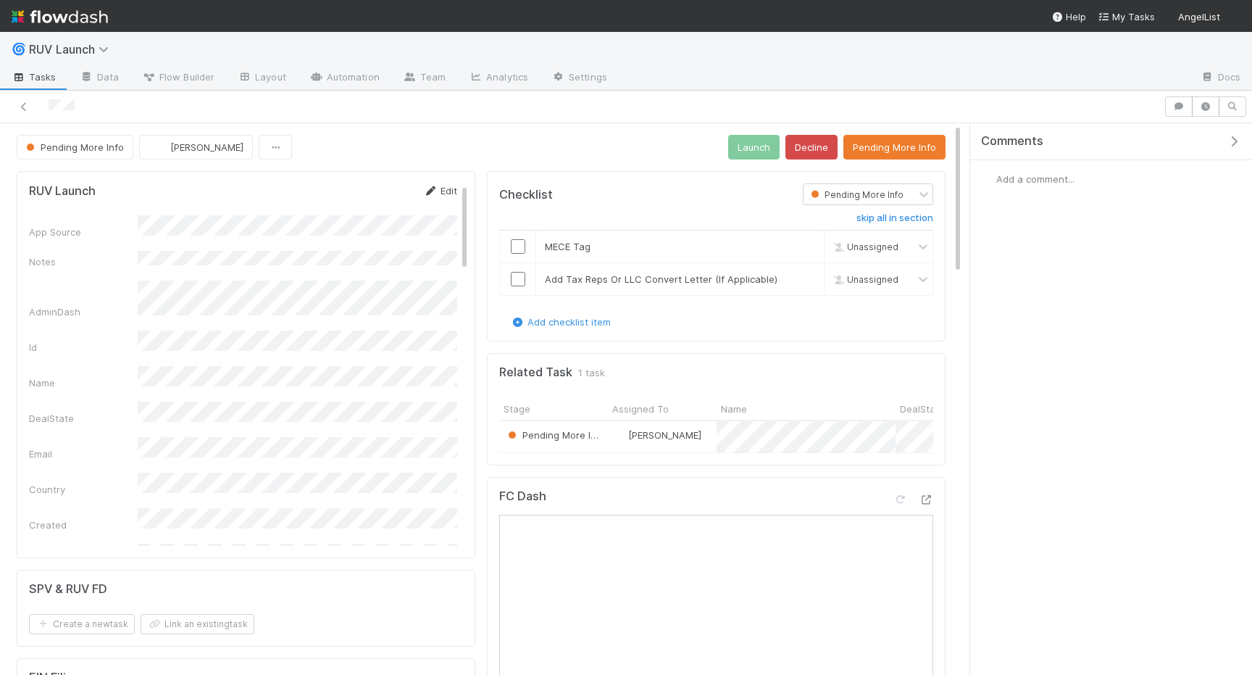
click at [445, 192] on link "Edit" at bounding box center [440, 191] width 34 height 12
click at [377, 199] on button "Save" at bounding box center [379, 195] width 41 height 25
click at [514, 240] on input "checkbox" at bounding box center [518, 246] width 14 height 14
click at [514, 277] on input "checkbox" at bounding box center [518, 279] width 14 height 14
click at [760, 146] on button "Launch" at bounding box center [753, 147] width 51 height 25
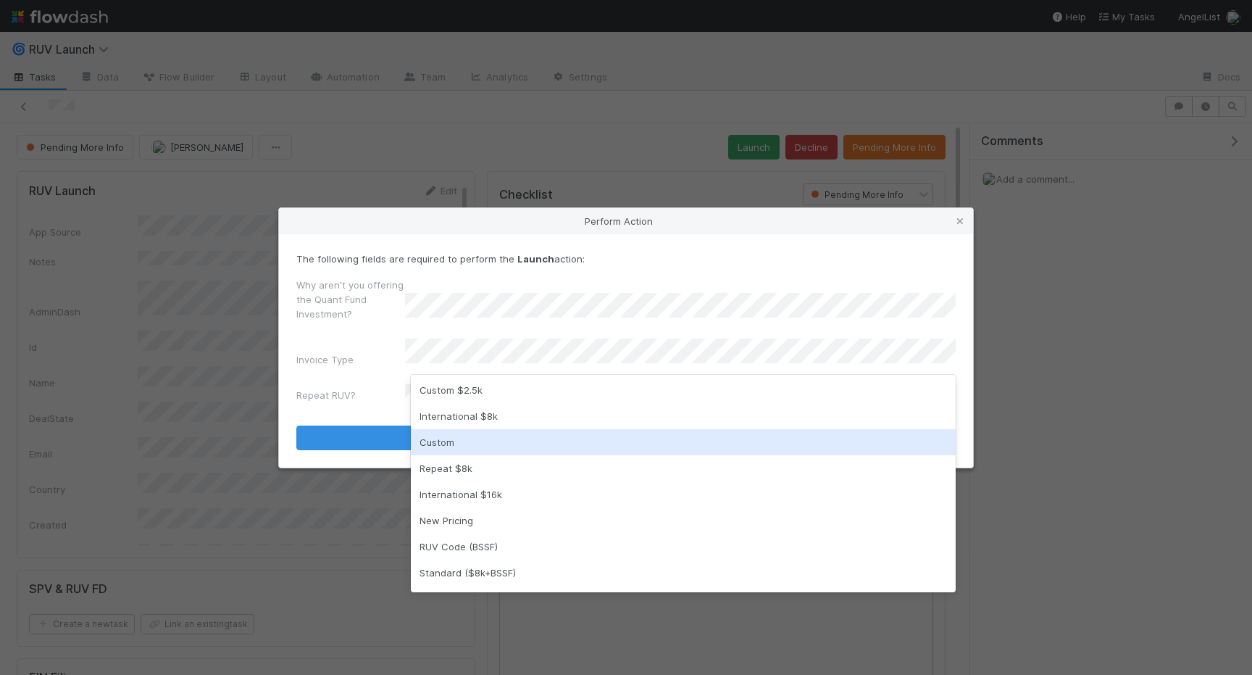
scroll to position [62, 0]
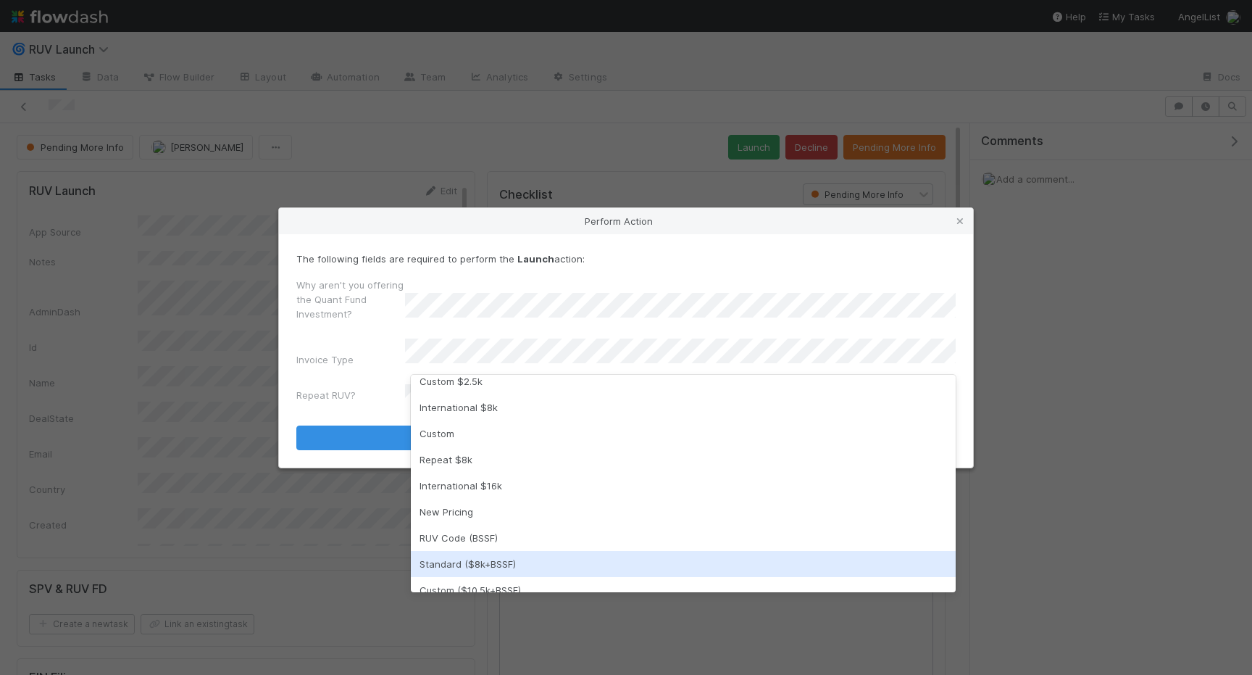
click at [493, 558] on div "Standard ($8k+BSSF)" at bounding box center [683, 564] width 545 height 26
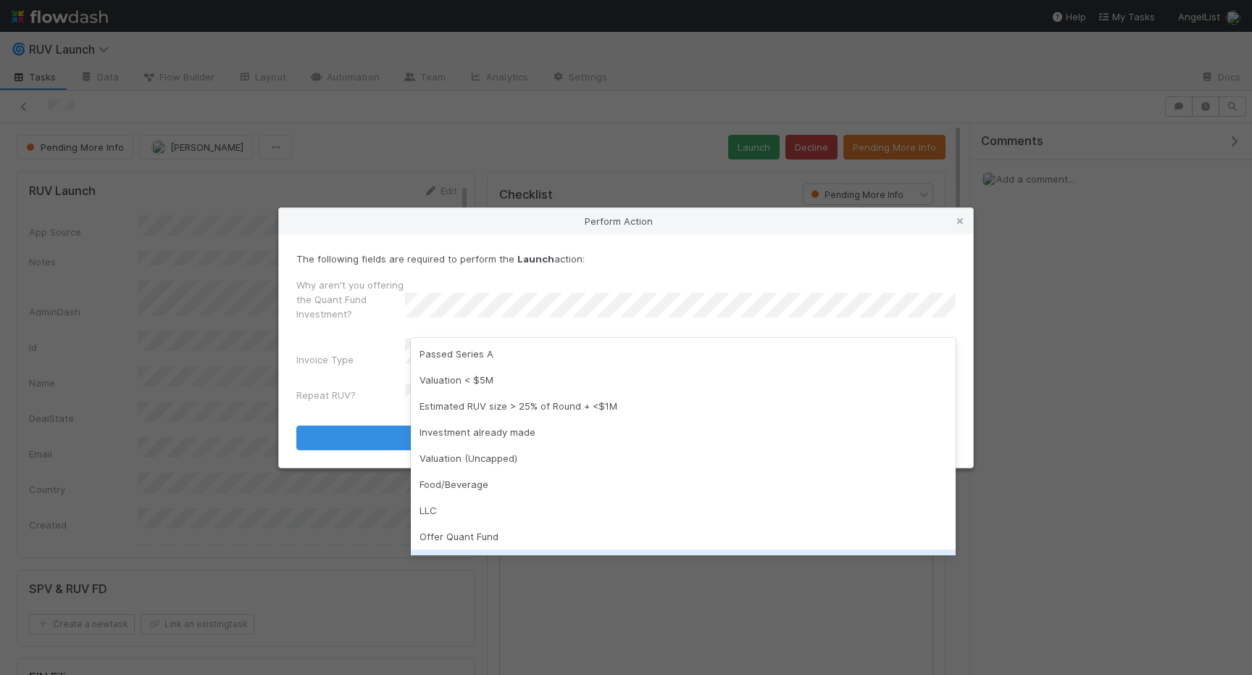
scroll to position [23, 0]
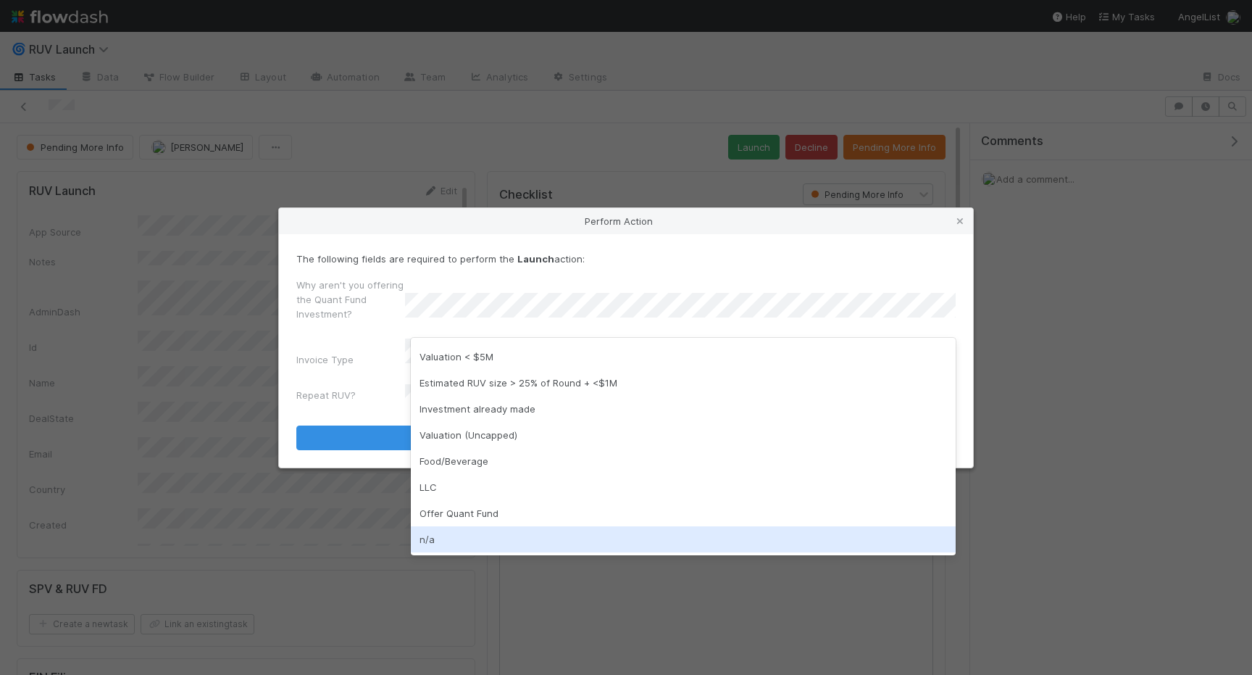
click at [443, 532] on div "n/a" at bounding box center [683, 539] width 545 height 26
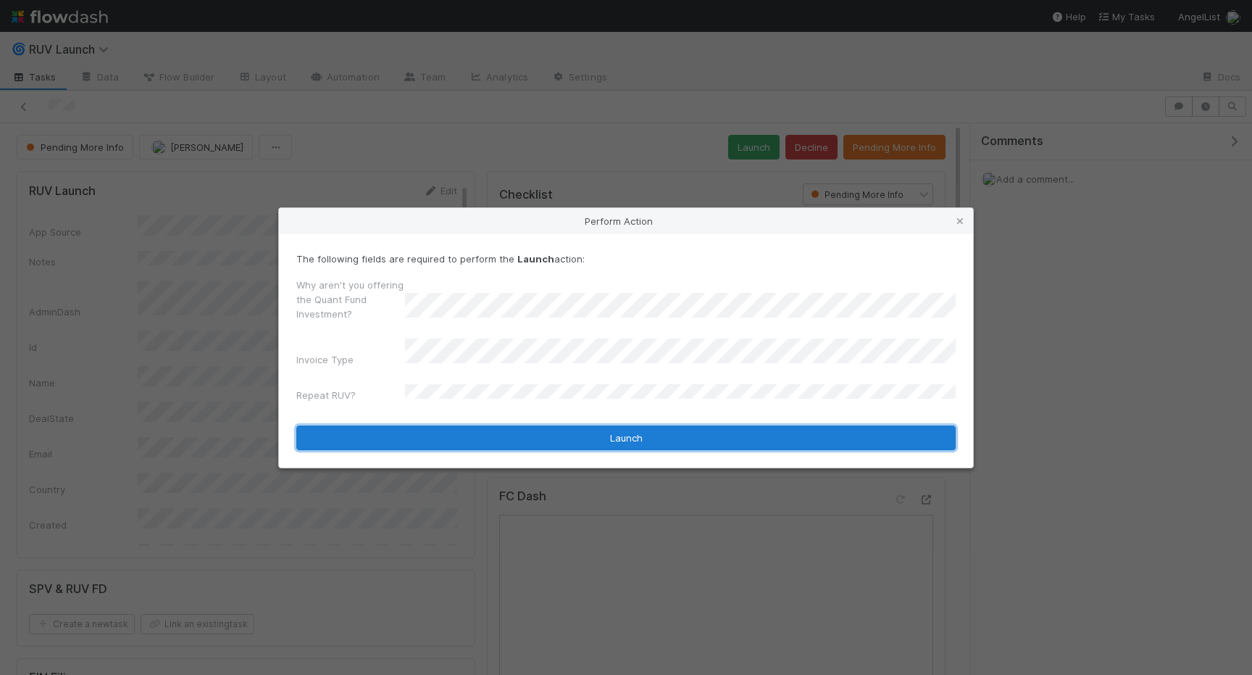
click at [421, 438] on button "Launch" at bounding box center [625, 437] width 659 height 25
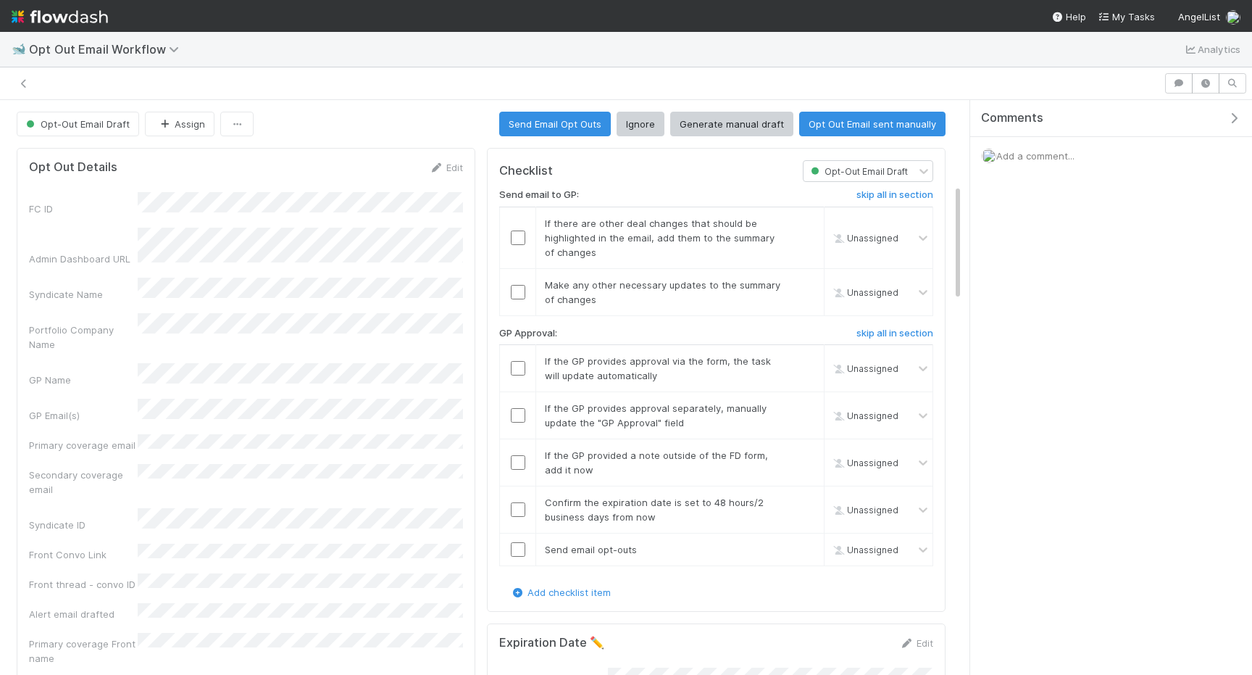
scroll to position [415, 0]
